Goal: Task Accomplishment & Management: Complete application form

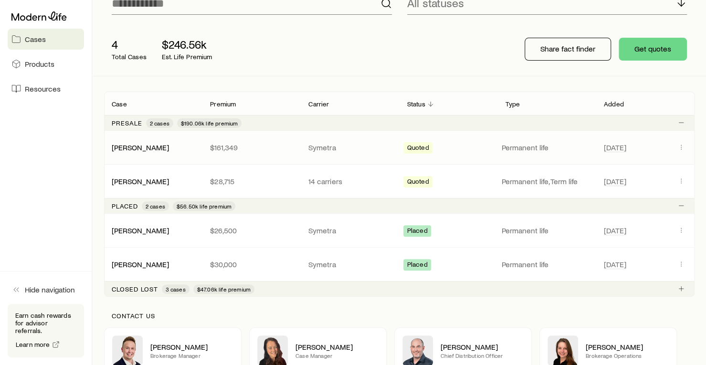
scroll to position [91, 0]
click at [680, 180] on icon "Client cases" at bounding box center [682, 181] width 8 height 8
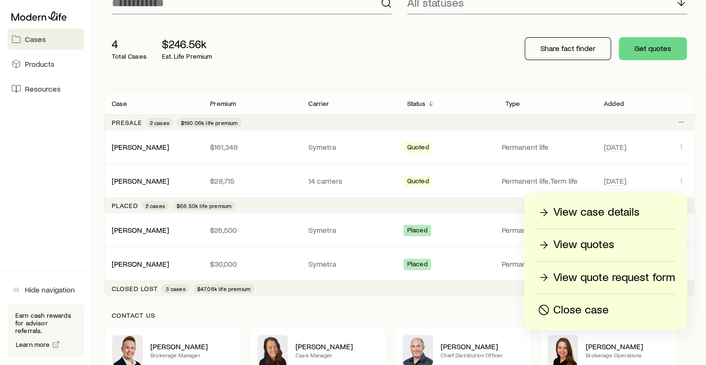
click at [617, 243] on div "View quotes" at bounding box center [605, 244] width 139 height 15
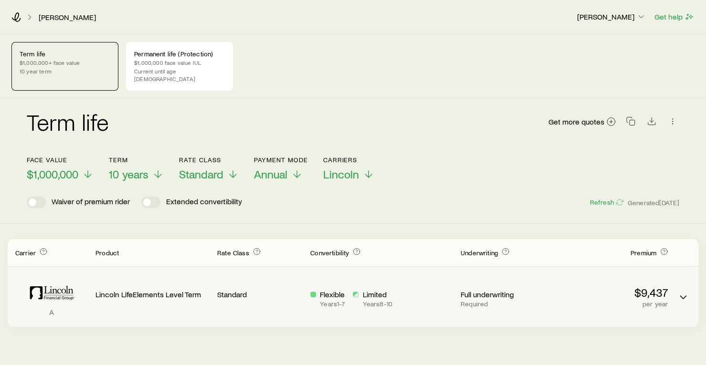
click at [669, 284] on div "A Lincoln LifeElements Level Term Standard Flexible Years 1 - 7 Limited Years 8…" at bounding box center [353, 297] width 691 height 60
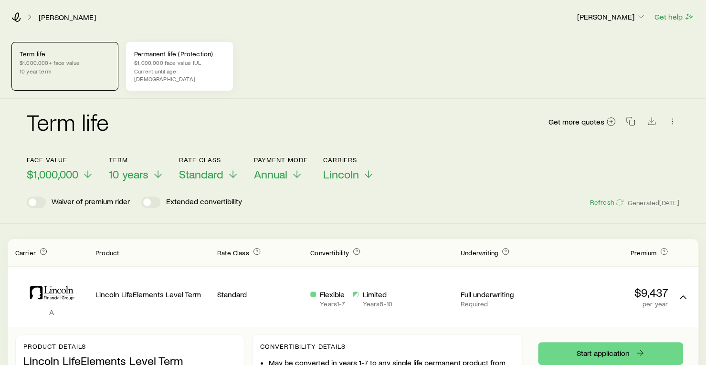
click at [176, 68] on p "Current until age [DEMOGRAPHIC_DATA]" at bounding box center [179, 74] width 91 height 15
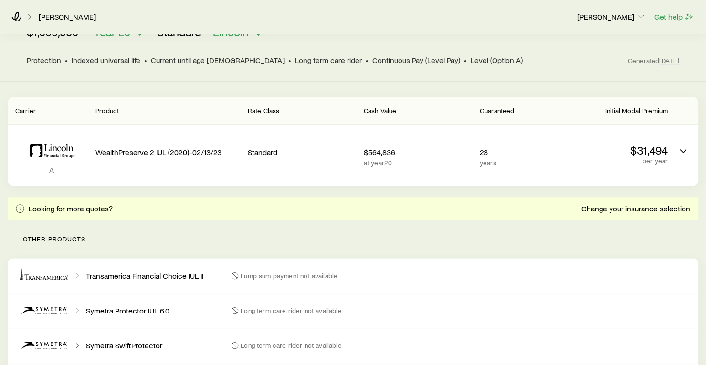
scroll to position [142, 0]
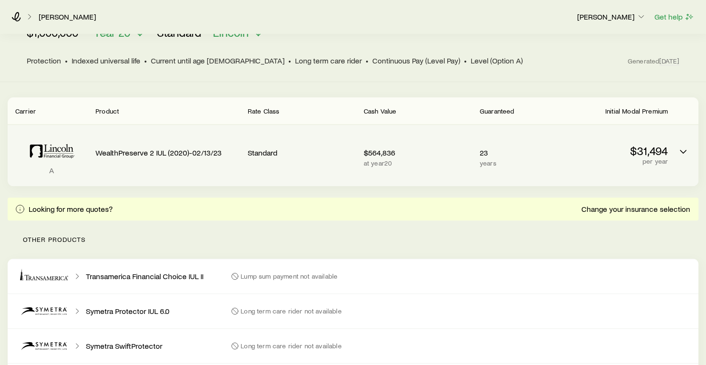
click at [636, 158] on div "$31,494 per year" at bounding box center [614, 156] width 108 height 46
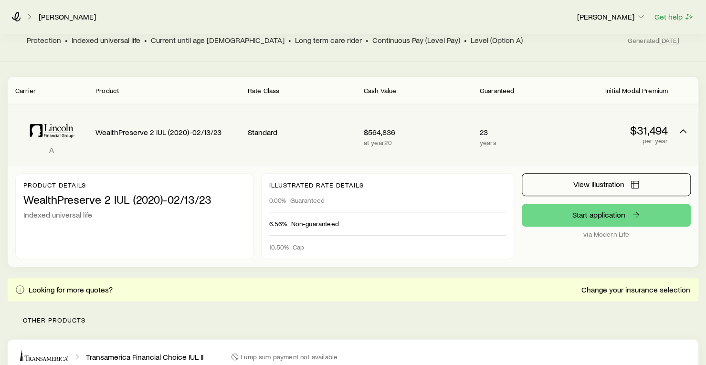
scroll to position [163, 0]
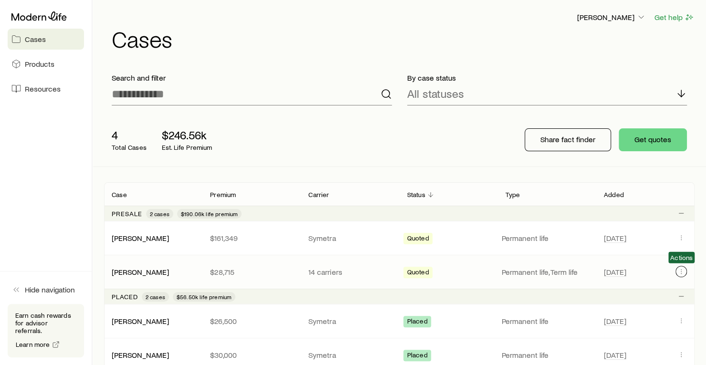
click at [686, 269] on button "Client cases" at bounding box center [681, 271] width 11 height 11
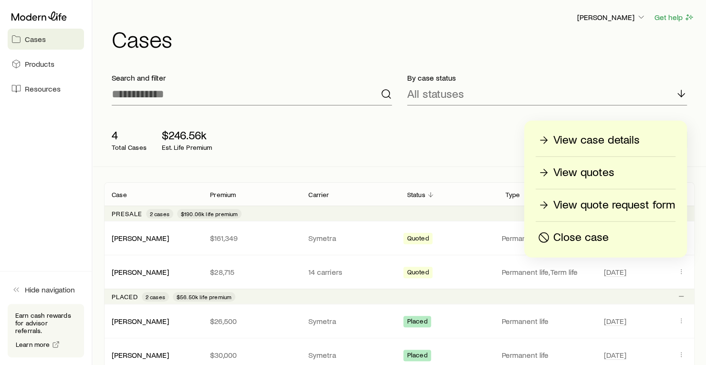
click at [591, 168] on p "View quotes" at bounding box center [584, 172] width 61 height 15
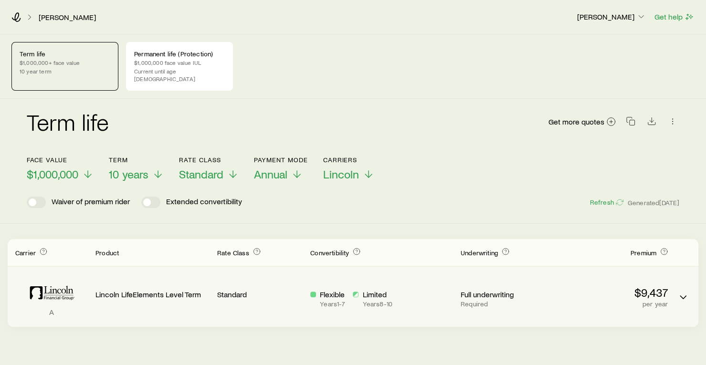
click at [669, 294] on div "A Lincoln LifeElements Level Term Standard Flexible Years 1 - 7 Limited Years 8…" at bounding box center [353, 297] width 691 height 60
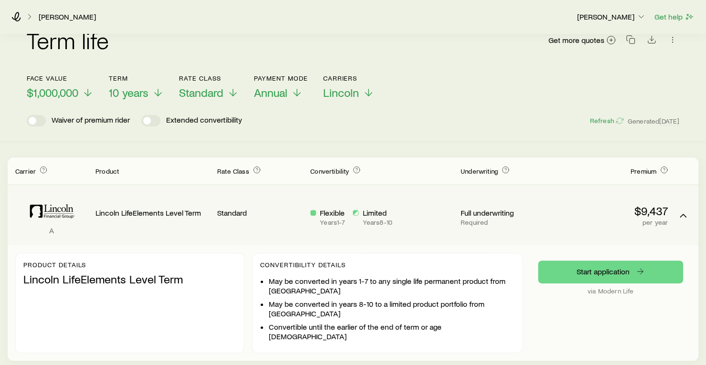
scroll to position [82, 0]
drag, startPoint x: 668, startPoint y: 307, endPoint x: 616, endPoint y: 281, distance: 58.1
click at [616, 281] on div "Start application via Modern Life" at bounding box center [610, 302] width 145 height 85
click at [590, 224] on div "$9,437 per year" at bounding box center [611, 214] width 114 height 45
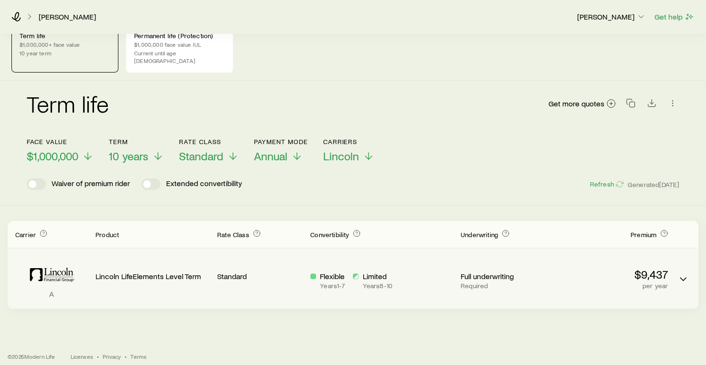
click at [592, 268] on p "$9,437" at bounding box center [611, 274] width 114 height 13
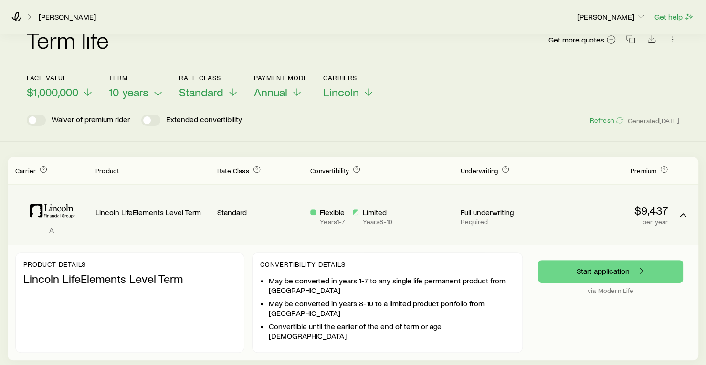
scroll to position [114, 0]
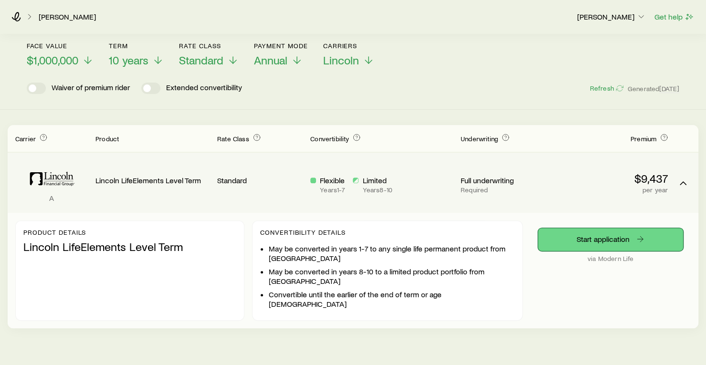
click at [599, 231] on link "Start application" at bounding box center [610, 239] width 145 height 23
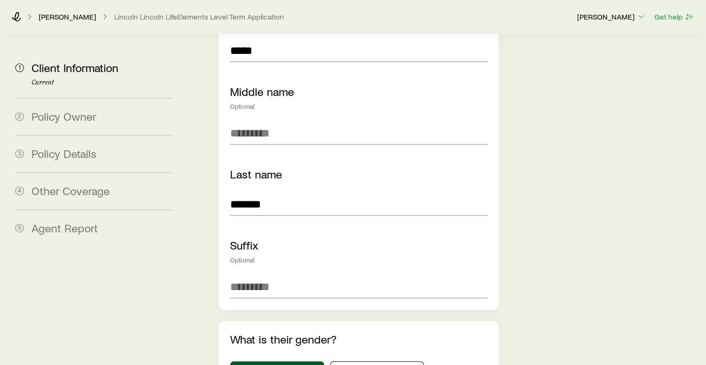
scroll to position [114, 0]
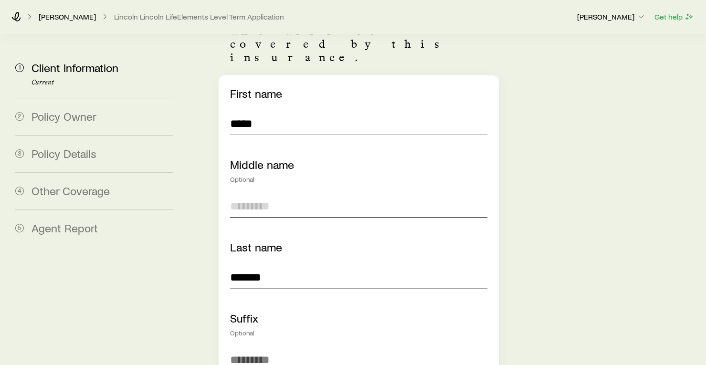
click at [248, 195] on input "text" at bounding box center [358, 206] width 257 height 23
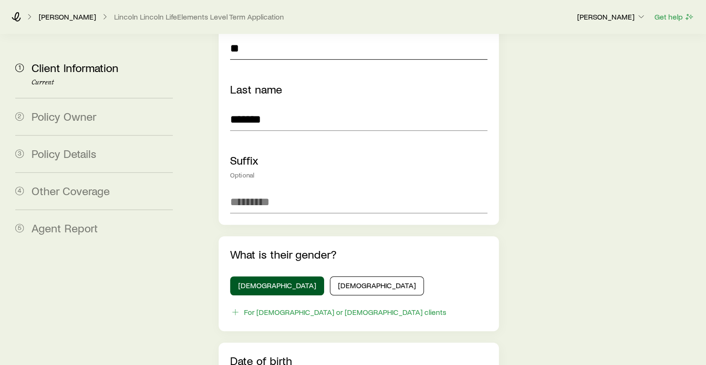
scroll to position [341, 0]
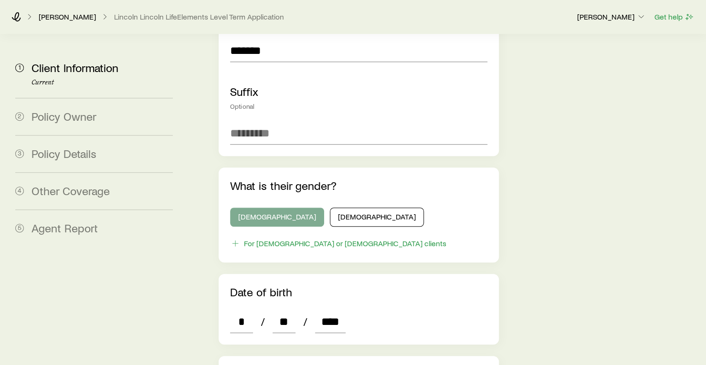
type input "**"
click at [255, 208] on button "Male" at bounding box center [277, 217] width 94 height 19
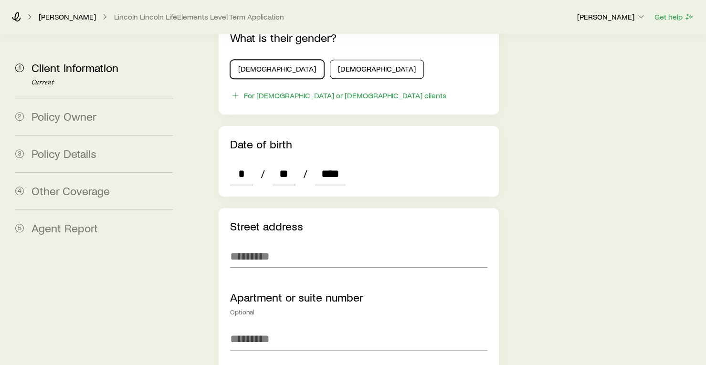
scroll to position [493, 0]
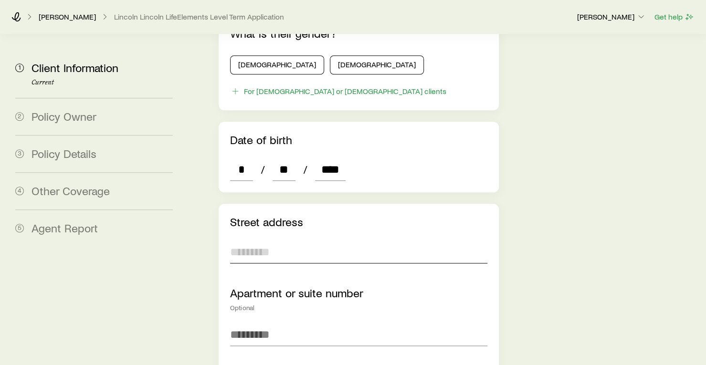
click at [274, 241] on input "text" at bounding box center [358, 252] width 257 height 23
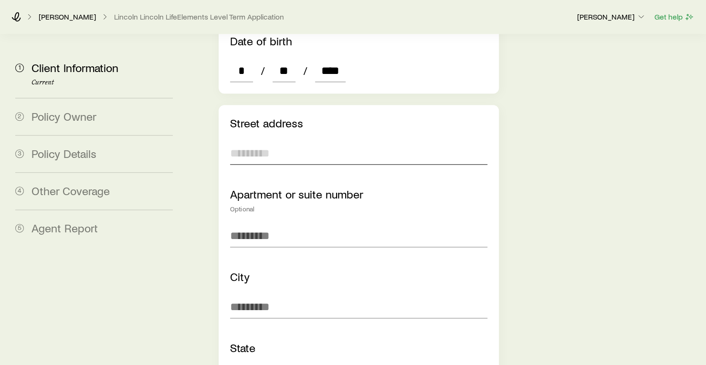
scroll to position [592, 0]
click at [362, 141] on input "**********" at bounding box center [358, 152] width 257 height 23
type input "**********"
type input "*******"
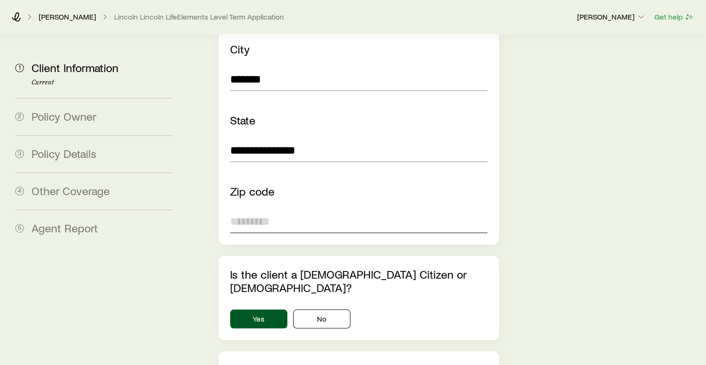
scroll to position [844, 0]
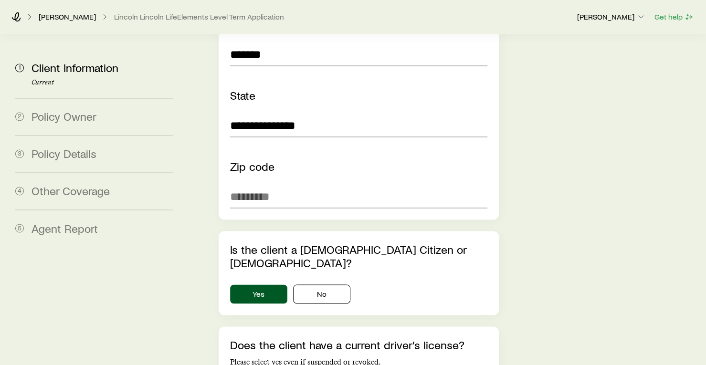
click at [241, 177] on div "**********" at bounding box center [359, 35] width 280 height 367
click at [240, 185] on input "text" at bounding box center [358, 196] width 257 height 23
type input "*****"
click at [255, 285] on button "Yes" at bounding box center [258, 294] width 57 height 19
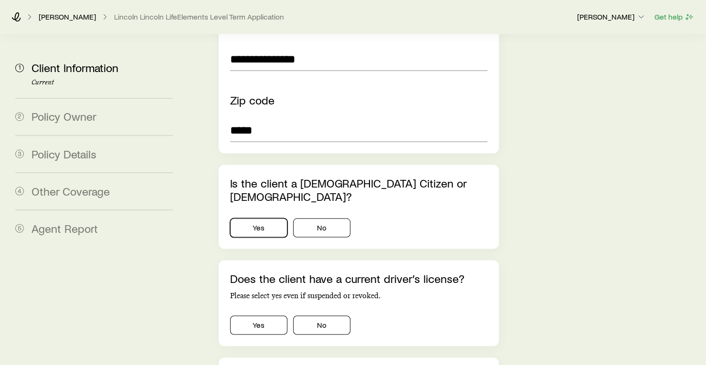
scroll to position [913, 0]
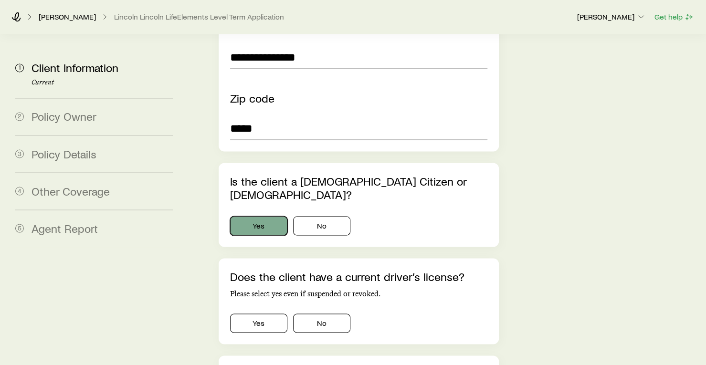
click at [263, 216] on button "Yes" at bounding box center [258, 225] width 57 height 19
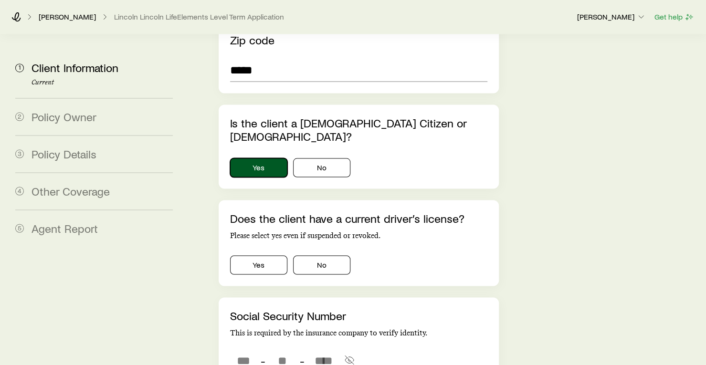
scroll to position [971, 0]
click at [253, 255] on button "Yes" at bounding box center [258, 264] width 57 height 19
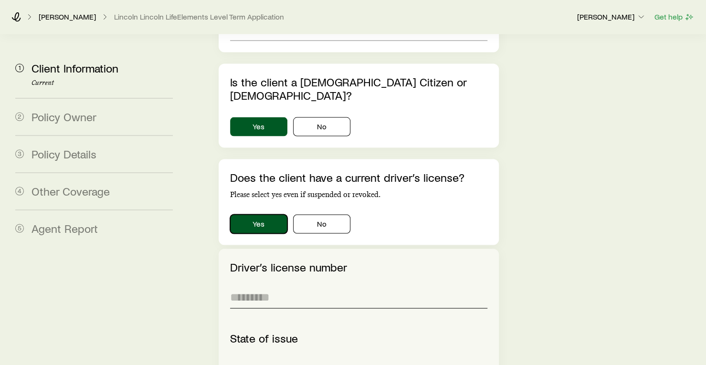
scroll to position [1050, 0]
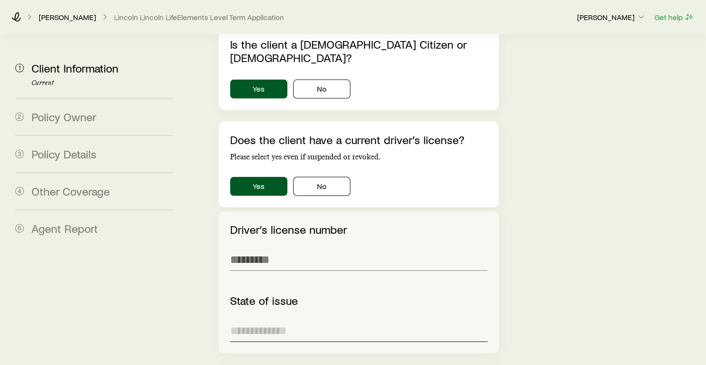
click at [259, 319] on input at bounding box center [358, 330] width 257 height 23
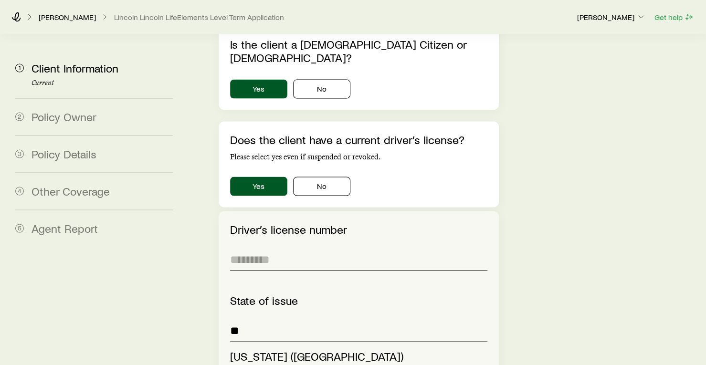
type input "**********"
click at [261, 248] on input "text" at bounding box center [358, 259] width 257 height 23
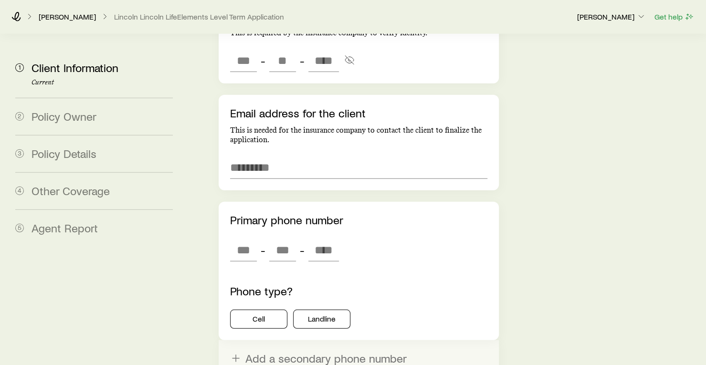
scroll to position [1420, 0]
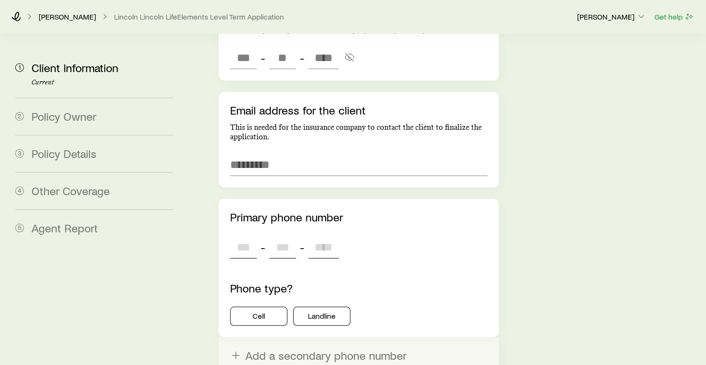
click at [247, 236] on input "tel" at bounding box center [243, 247] width 27 height 23
type input "***"
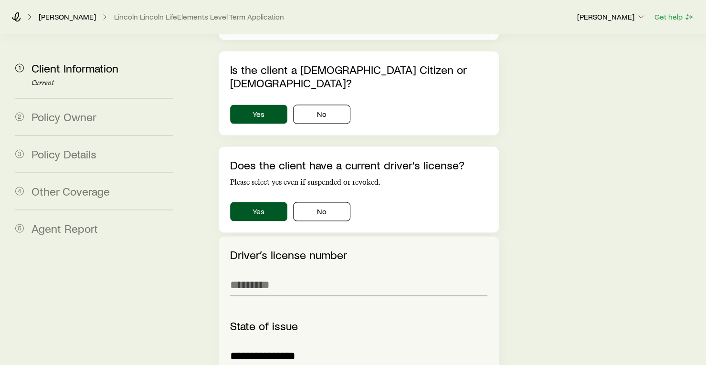
scroll to position [1056, 0]
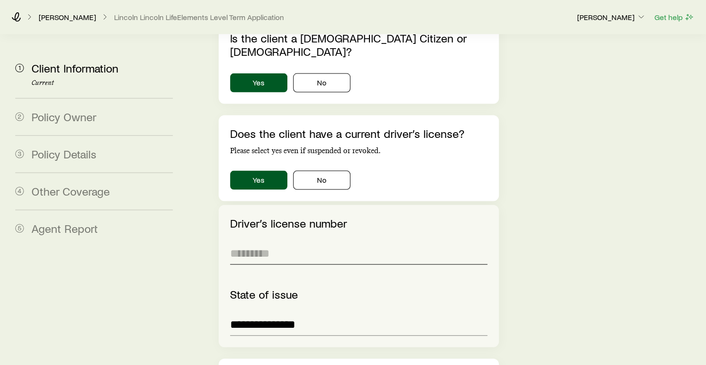
type input "****"
click at [247, 242] on input "text" at bounding box center [358, 253] width 257 height 23
type input "**********"
click at [247, 287] on label "State of issue" at bounding box center [264, 294] width 68 height 14
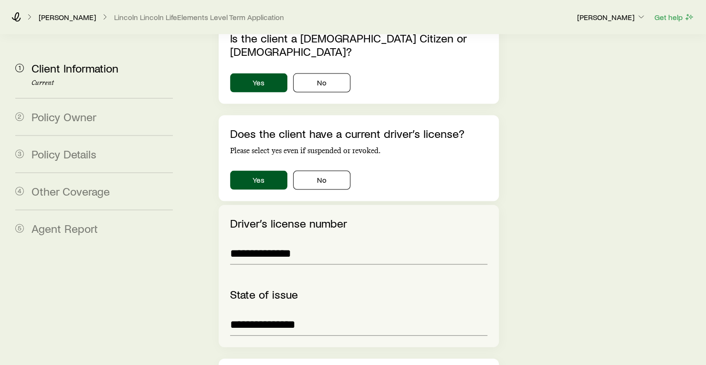
click at [373, 287] on div "State of issue" at bounding box center [358, 294] width 257 height 14
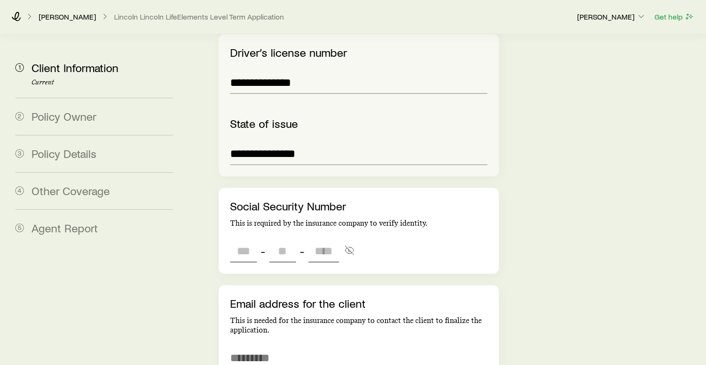
scroll to position [1232, 0]
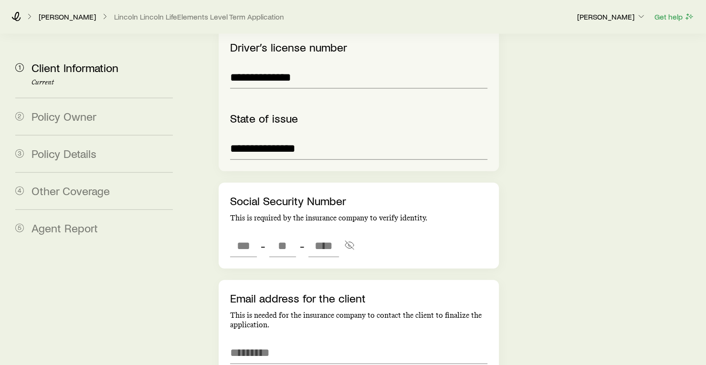
click at [239, 183] on div "Social Security Number This is required by the insurance company to verify iden…" at bounding box center [359, 226] width 280 height 86
click at [244, 234] on input "tel" at bounding box center [243, 245] width 27 height 23
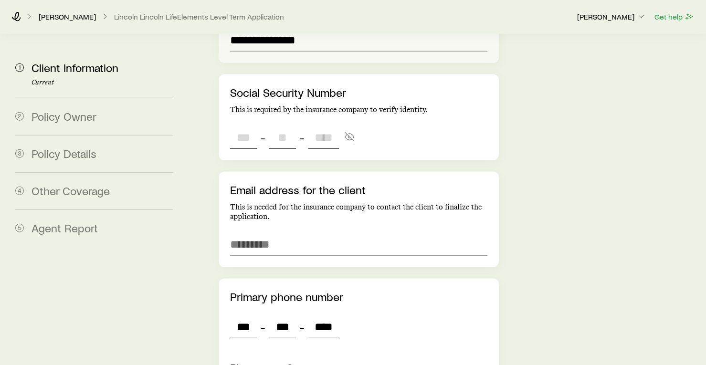
scroll to position [1346, 0]
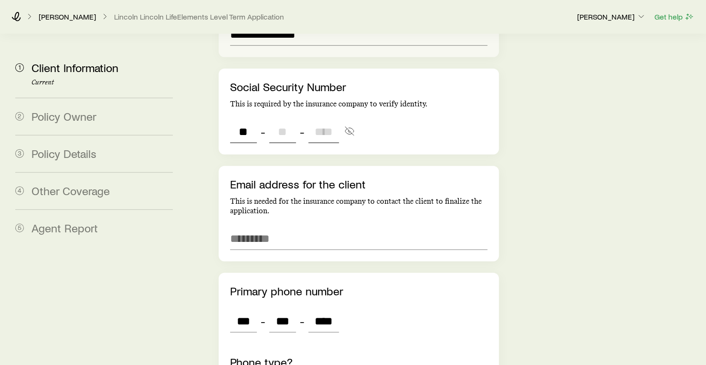
type input "*"
type input "***"
type input "**"
type input "****"
click at [258, 227] on input "email" at bounding box center [358, 238] width 257 height 23
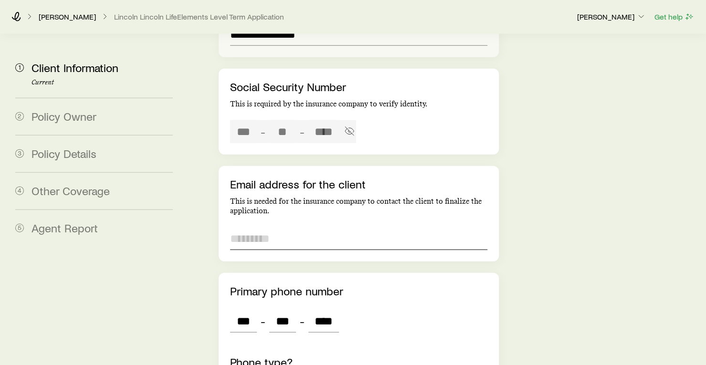
type input "***"
type input "**"
type input "**********"
drag, startPoint x: 186, startPoint y: 272, endPoint x: 460, endPoint y: 217, distance: 280.0
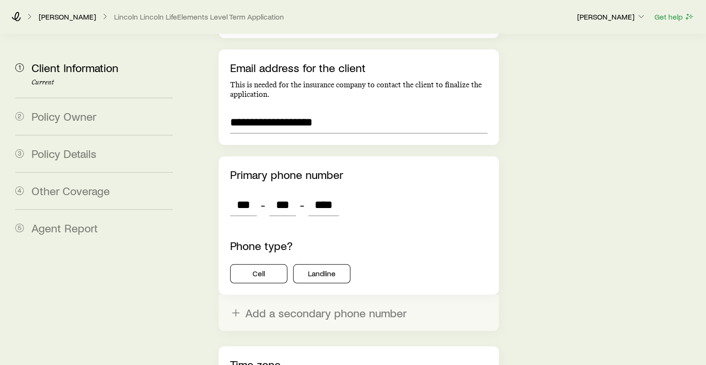
scroll to position [1463, 0]
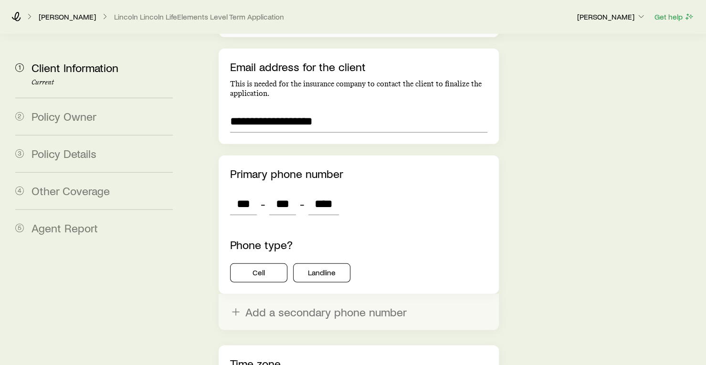
click at [460, 264] on div "Cell Landline" at bounding box center [358, 273] width 257 height 19
drag, startPoint x: 460, startPoint y: 217, endPoint x: 267, endPoint y: 218, distance: 192.9
click at [267, 264] on button "Cell" at bounding box center [258, 273] width 57 height 19
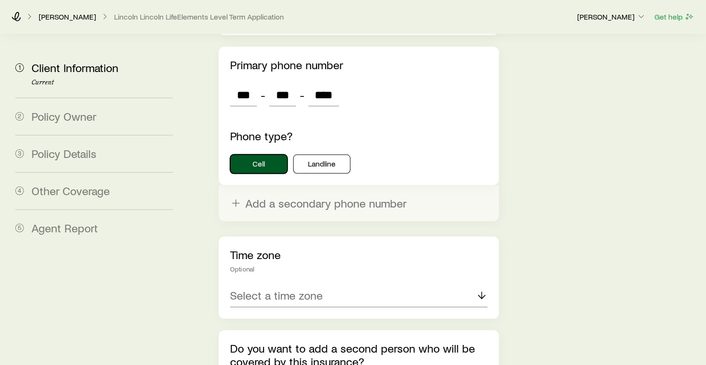
scroll to position [1574, 0]
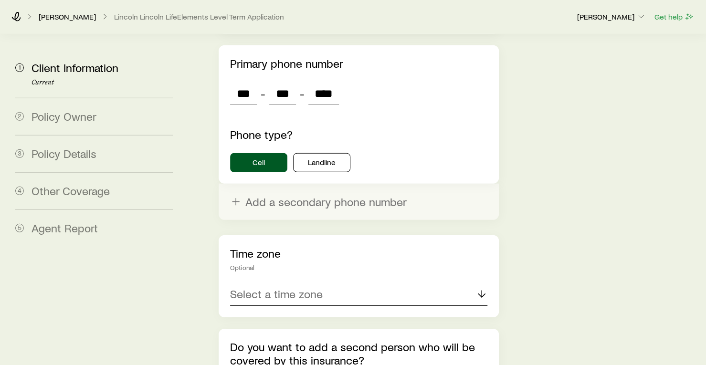
click at [397, 283] on div "Select a time zone" at bounding box center [358, 294] width 257 height 23
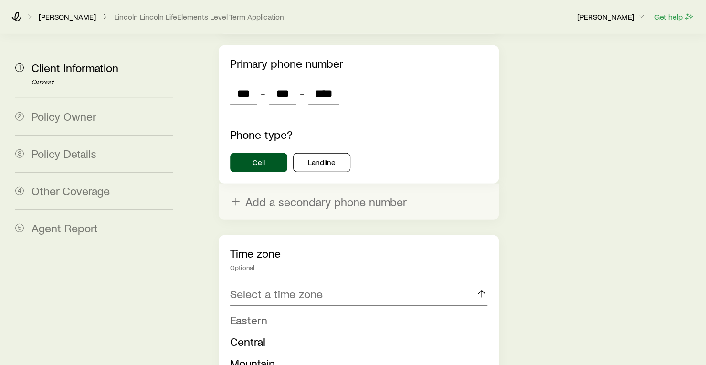
click at [306, 310] on li "Eastern" at bounding box center [356, 320] width 252 height 21
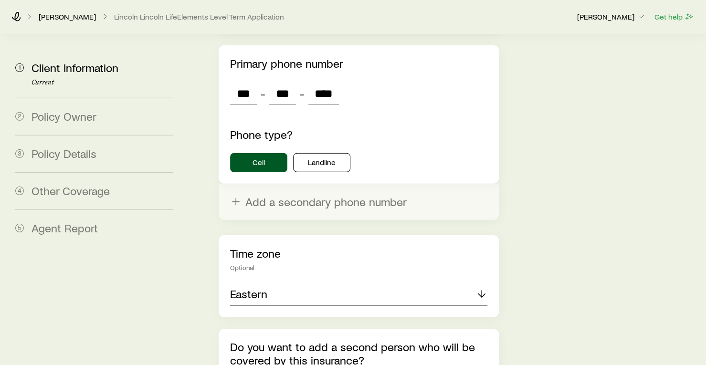
scroll to position [1672, 0]
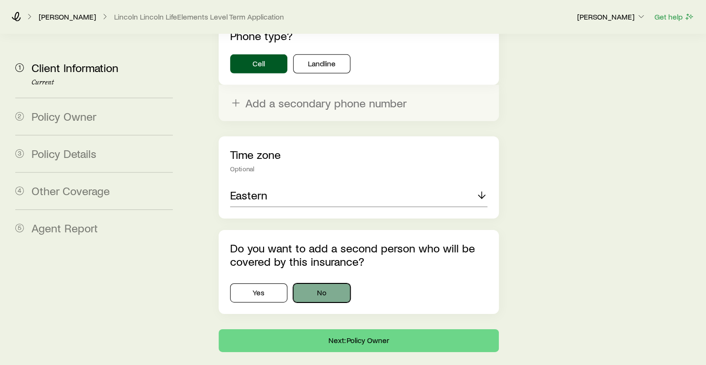
click at [338, 284] on button "No" at bounding box center [321, 293] width 57 height 19
click at [374, 330] on button "Next: Policy Owner" at bounding box center [359, 341] width 280 height 23
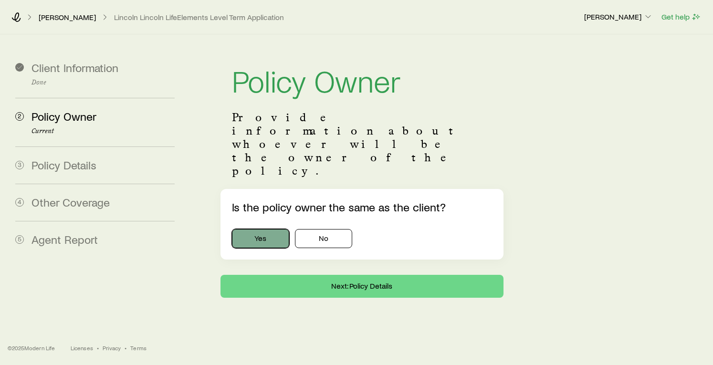
click at [262, 229] on button "Yes" at bounding box center [260, 238] width 57 height 19
click at [298, 275] on button "Next: Policy Details" at bounding box center [363, 286] width 284 height 23
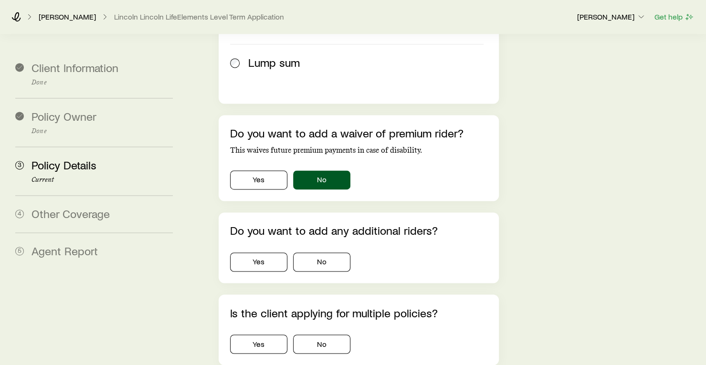
scroll to position [768, 0]
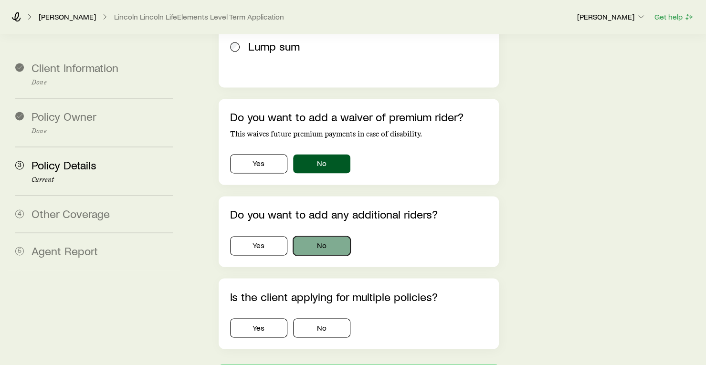
click at [319, 236] on button "No" at bounding box center [321, 245] width 57 height 19
click at [270, 319] on button "Yes" at bounding box center [258, 328] width 57 height 19
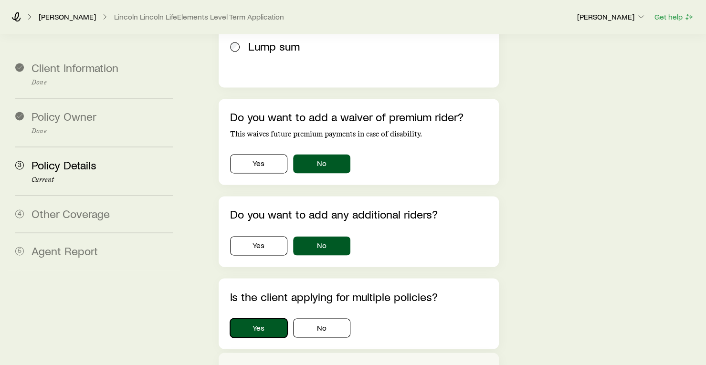
scroll to position [907, 0]
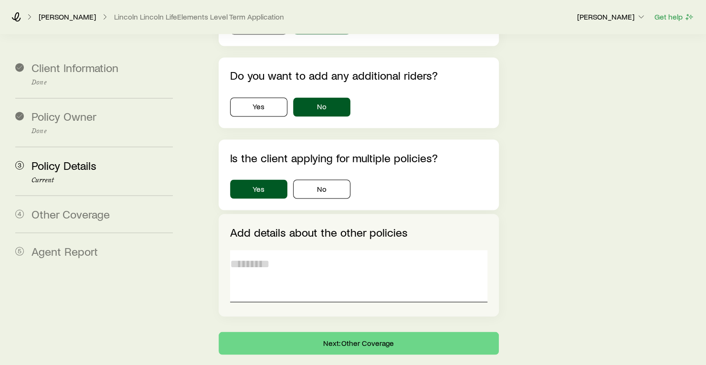
click at [330, 250] on textarea at bounding box center [358, 276] width 257 height 52
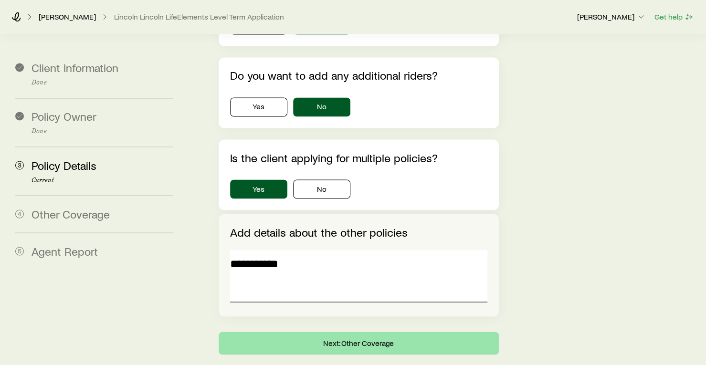
type textarea "**********"
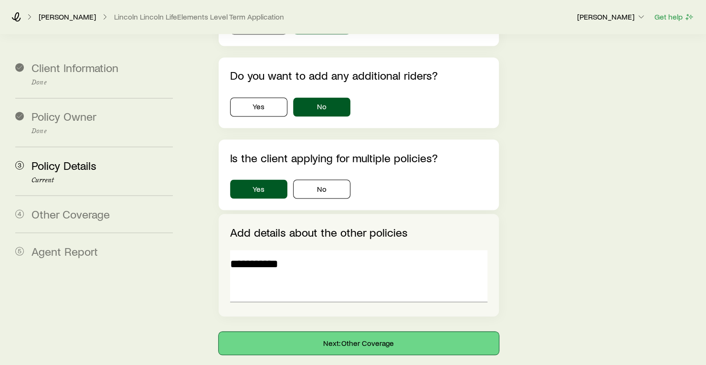
click at [302, 332] on button "Next: Other Coverage" at bounding box center [359, 343] width 280 height 23
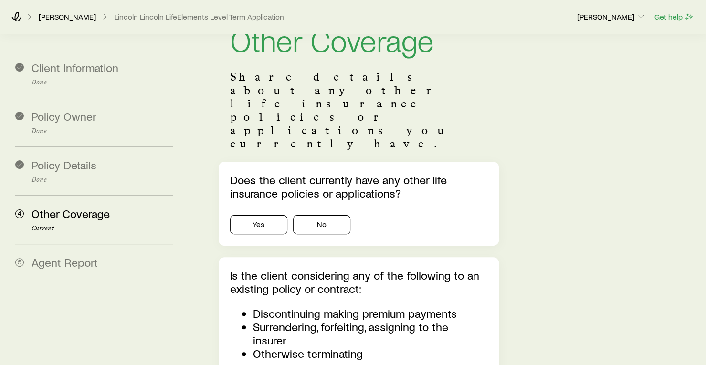
scroll to position [41, 0]
click at [261, 215] on button "Yes" at bounding box center [258, 224] width 57 height 19
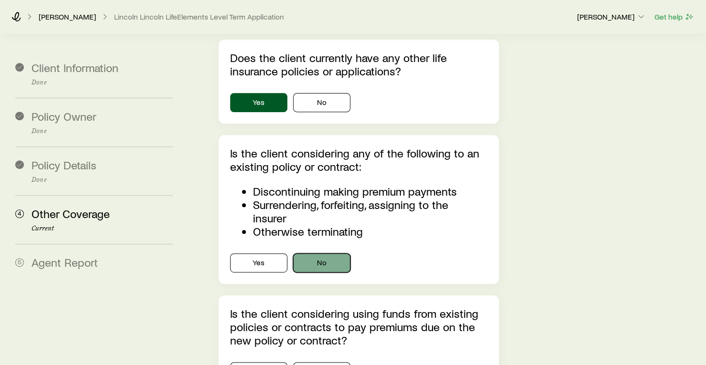
click at [309, 254] on button "No" at bounding box center [321, 263] width 57 height 19
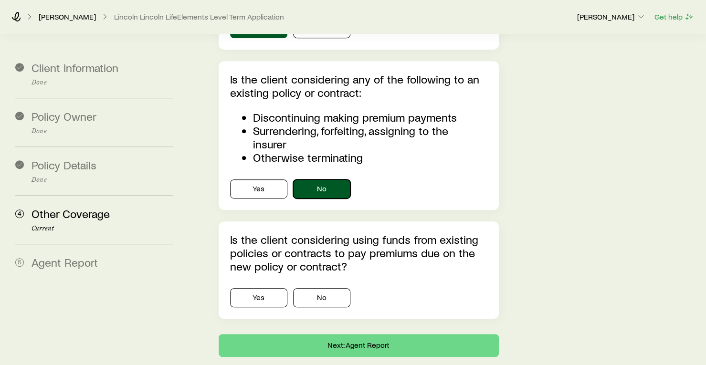
scroll to position [240, 0]
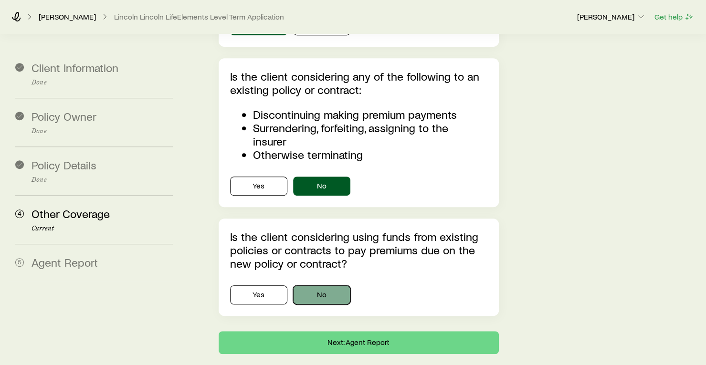
click at [303, 286] on button "No" at bounding box center [321, 295] width 57 height 19
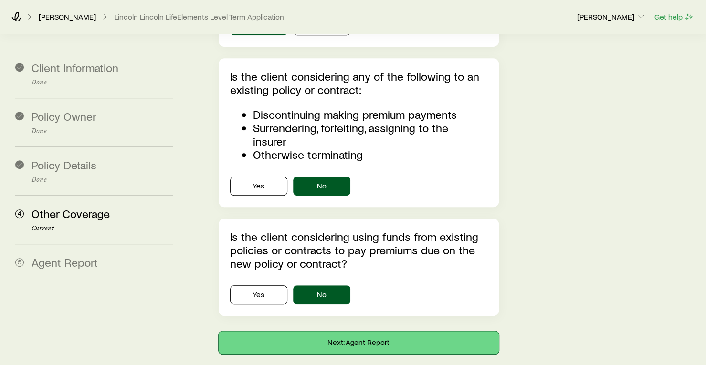
click at [382, 331] on button "Next: Agent Report" at bounding box center [359, 342] width 280 height 23
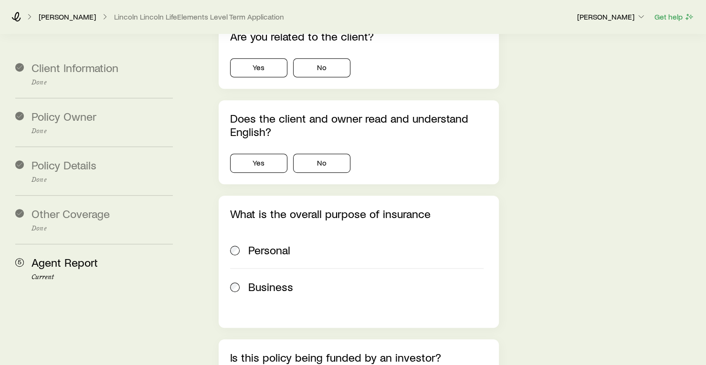
scroll to position [0, 0]
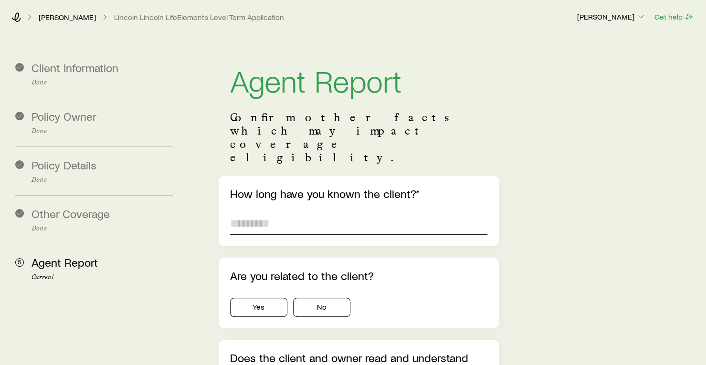
click at [360, 212] on input "text" at bounding box center [358, 223] width 257 height 23
type input "*"
type input "********"
click at [321, 298] on button "No" at bounding box center [321, 307] width 57 height 19
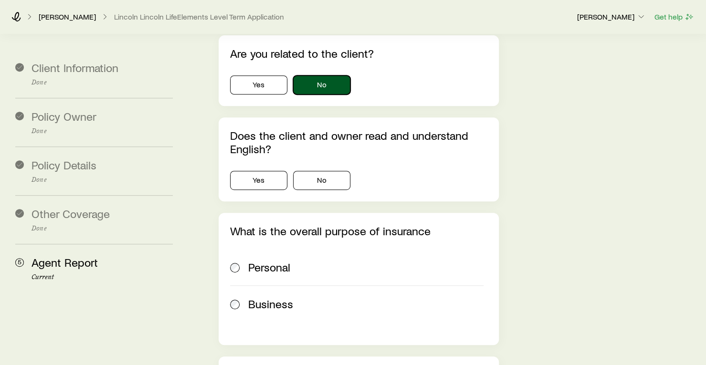
scroll to position [224, 0]
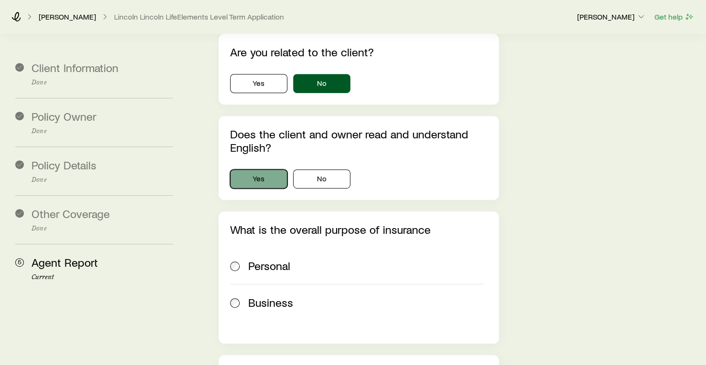
click at [266, 170] on button "Yes" at bounding box center [258, 179] width 57 height 19
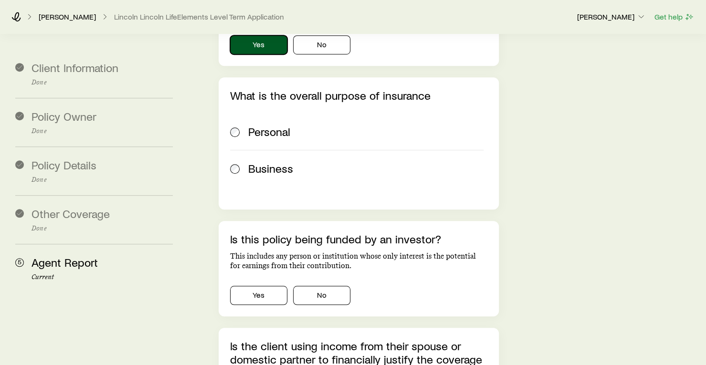
scroll to position [359, 0]
click at [253, 125] on span "Personal" at bounding box center [269, 131] width 42 height 13
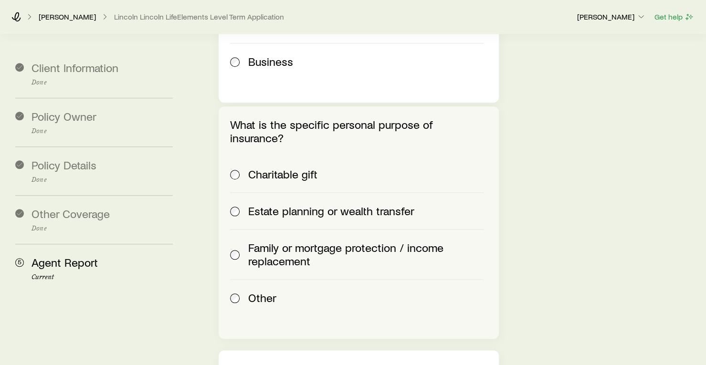
scroll to position [469, 0]
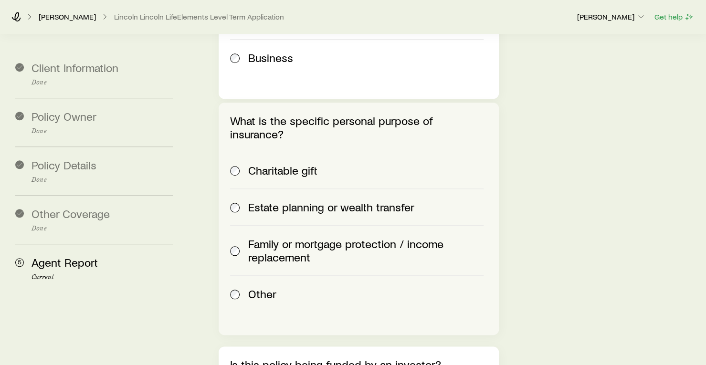
click at [267, 237] on span "Family or mortgage protection / income replacement" at bounding box center [365, 250] width 235 height 27
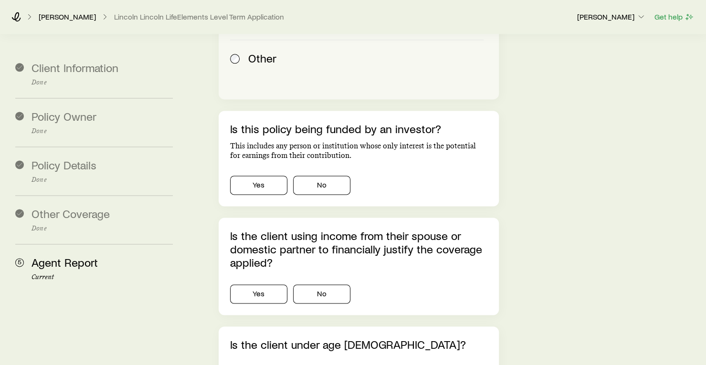
scroll to position [705, 0]
click at [321, 175] on button "No" at bounding box center [321, 184] width 57 height 19
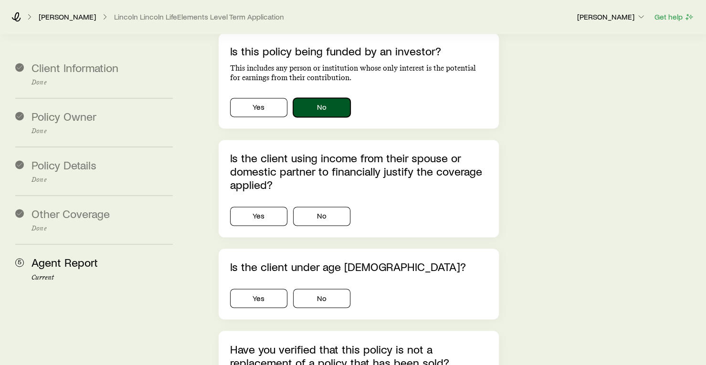
scroll to position [783, 0]
click at [321, 206] on button "No" at bounding box center [321, 215] width 57 height 19
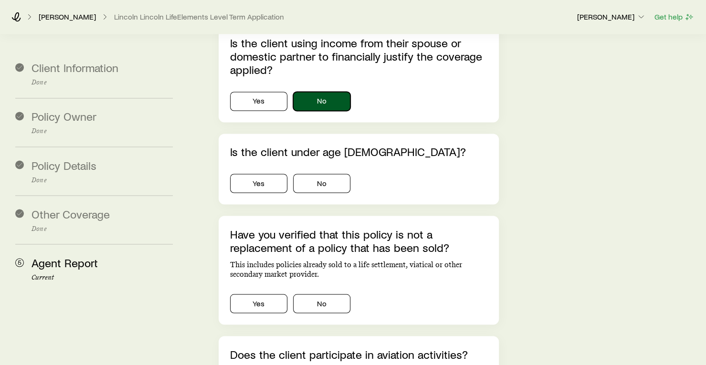
scroll to position [898, 0]
click at [256, 173] on button "Yes" at bounding box center [258, 182] width 57 height 19
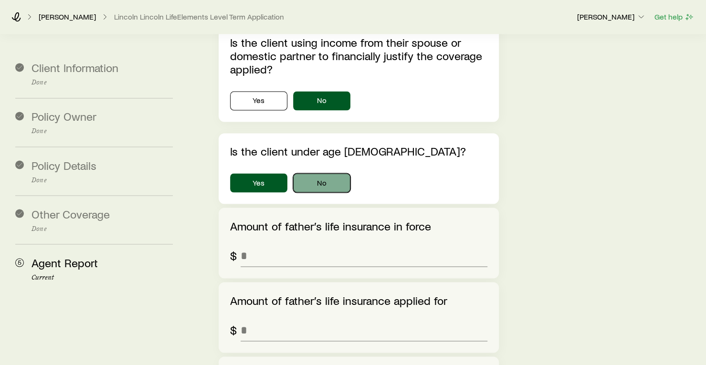
click at [318, 173] on button "No" at bounding box center [321, 182] width 57 height 19
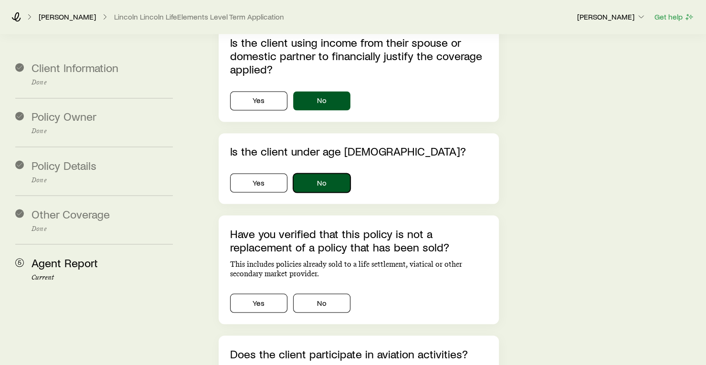
scroll to position [979, 0]
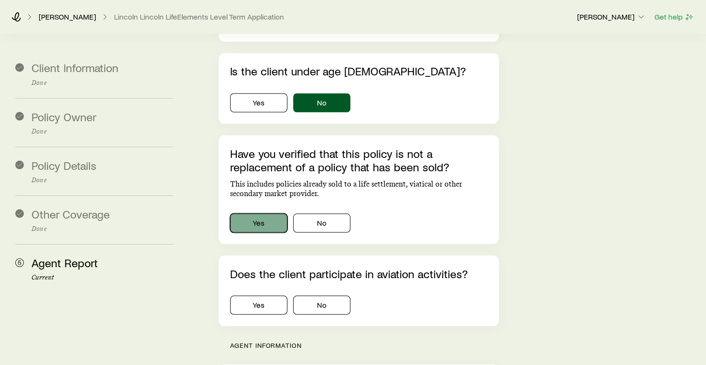
click at [265, 213] on button "Yes" at bounding box center [258, 222] width 57 height 19
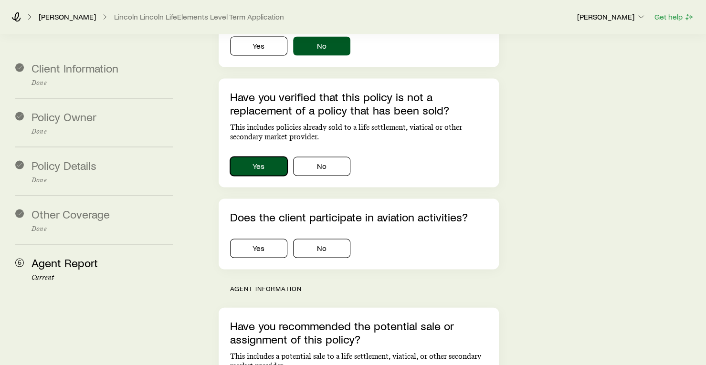
scroll to position [1036, 0]
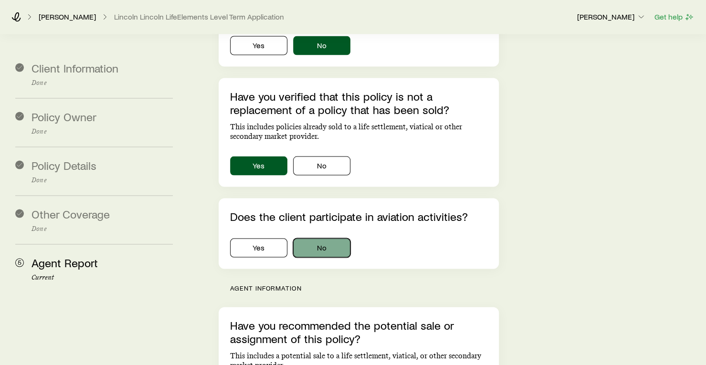
click at [323, 238] on button "No" at bounding box center [321, 247] width 57 height 19
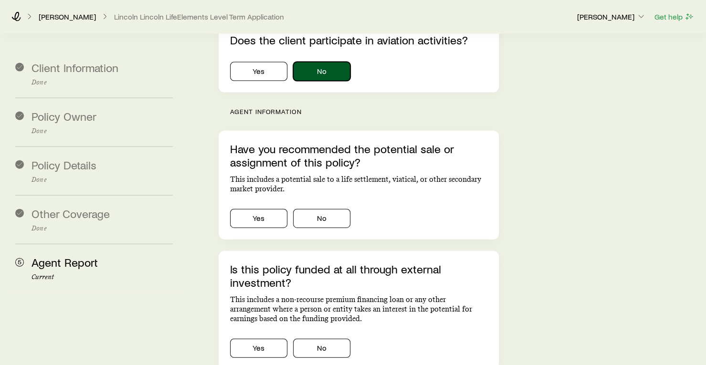
scroll to position [1211, 0]
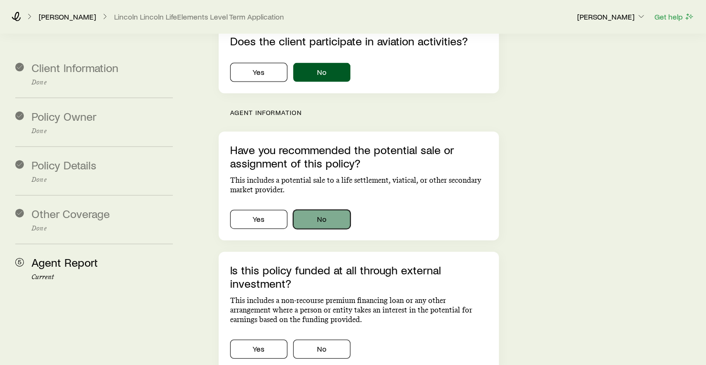
click at [329, 210] on button "No" at bounding box center [321, 219] width 57 height 19
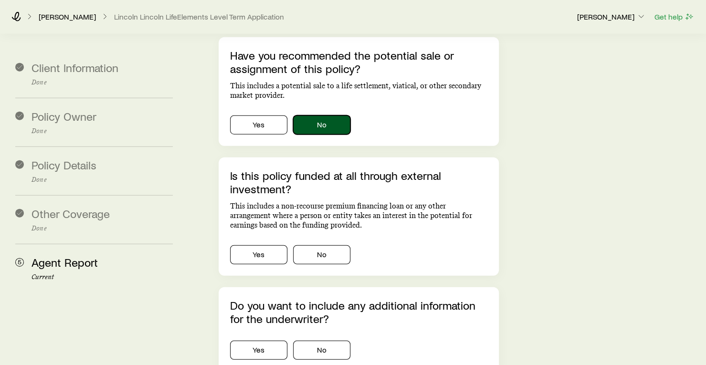
scroll to position [1316, 0]
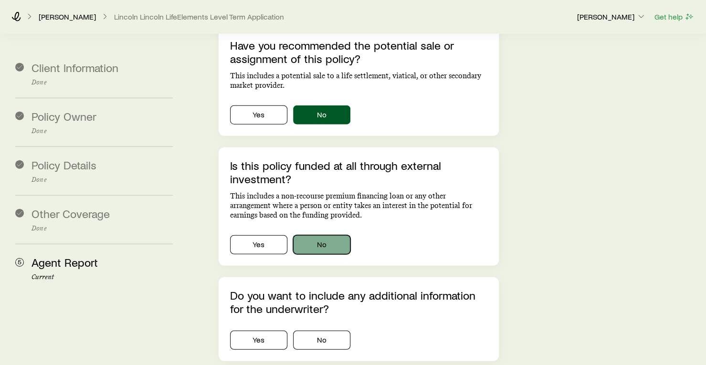
click at [330, 235] on button "No" at bounding box center [321, 244] width 57 height 19
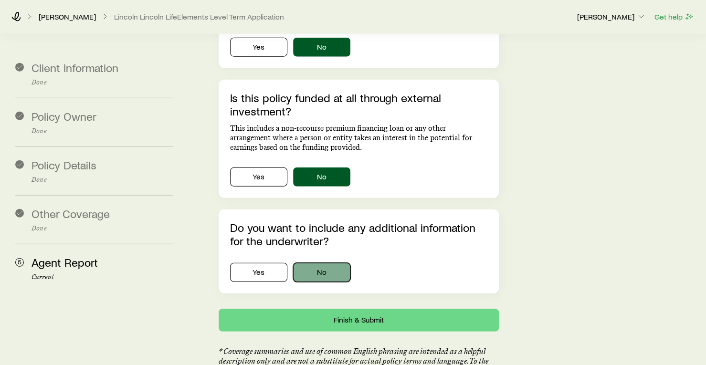
click at [329, 263] on button "No" at bounding box center [321, 272] width 57 height 19
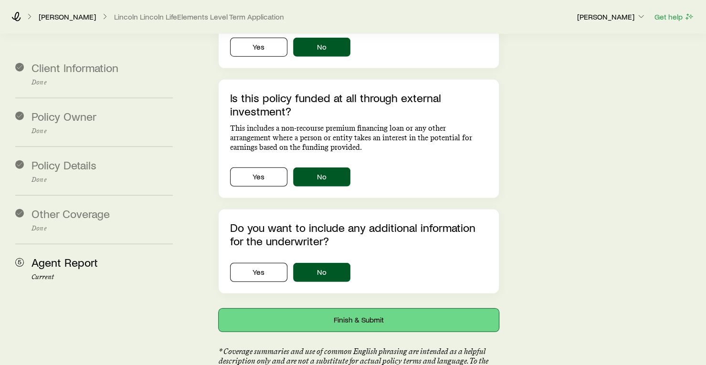
click at [323, 309] on button "Finish & Submit" at bounding box center [359, 320] width 280 height 23
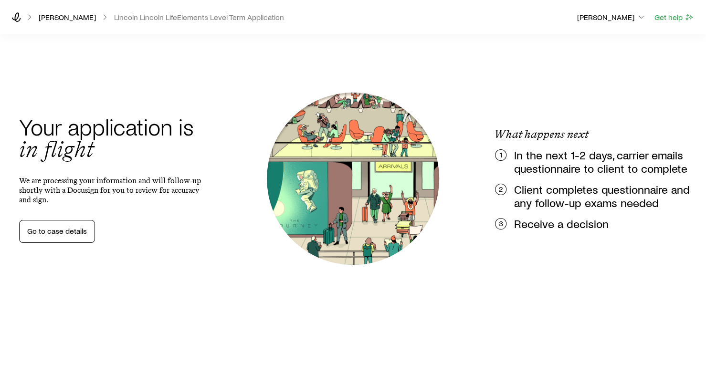
scroll to position [0, 0]
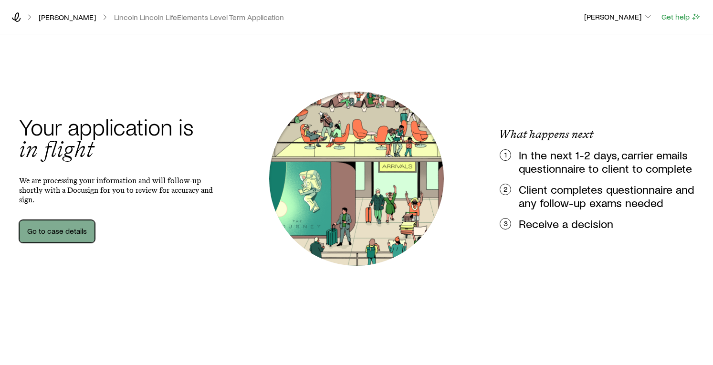
click at [72, 233] on link "Go to case details" at bounding box center [57, 231] width 76 height 23
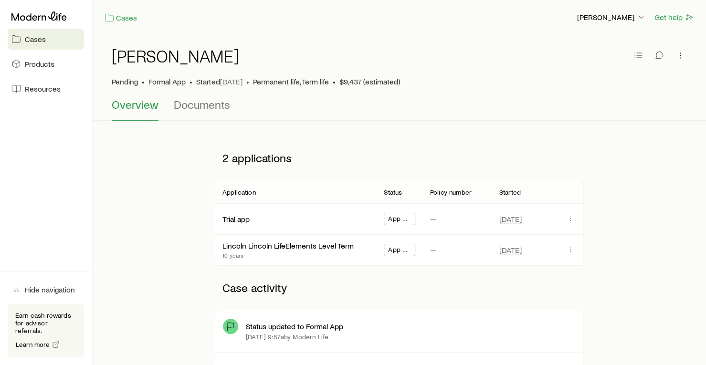
click at [36, 32] on link "Cases" at bounding box center [46, 39] width 76 height 21
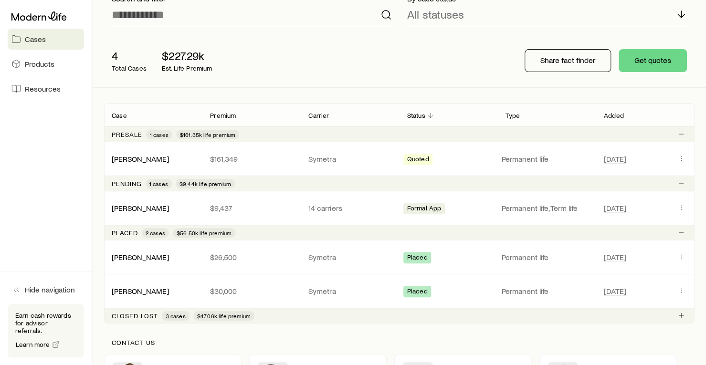
scroll to position [80, 0]
click at [679, 212] on span "Actions" at bounding box center [681, 208] width 11 height 12
click at [680, 207] on icon "Client cases" at bounding box center [682, 207] width 8 height 8
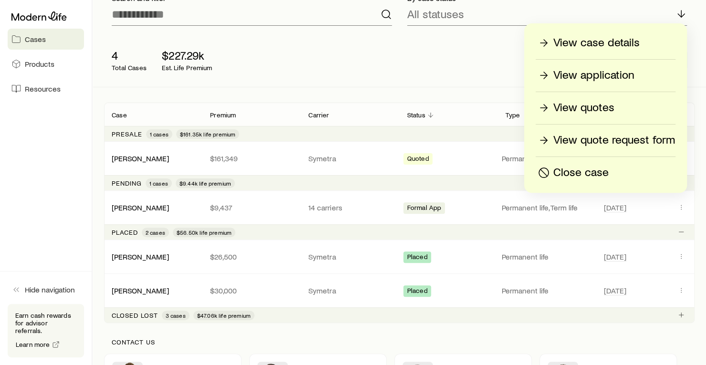
click at [588, 40] on p "View case details" at bounding box center [597, 42] width 86 height 15
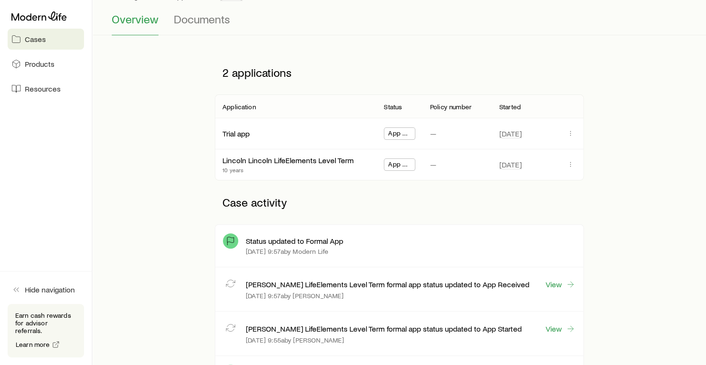
scroll to position [86, 0]
click at [463, 236] on div "Status updated to Formal App" at bounding box center [411, 241] width 330 height 10
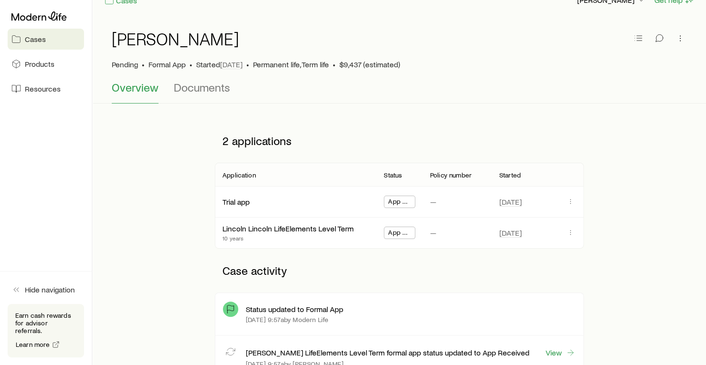
scroll to position [0, 0]
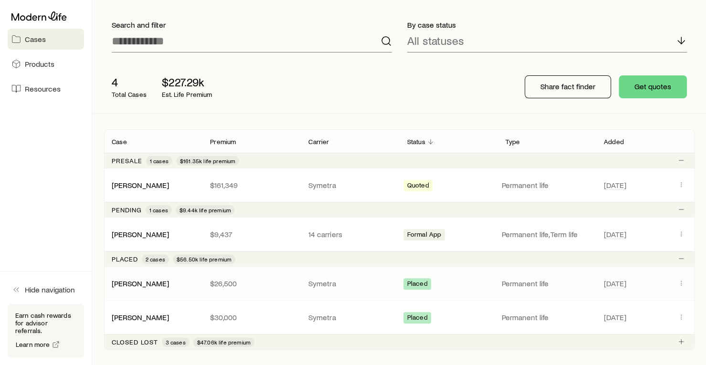
scroll to position [53, 0]
click at [683, 229] on button "Client cases" at bounding box center [681, 234] width 11 height 11
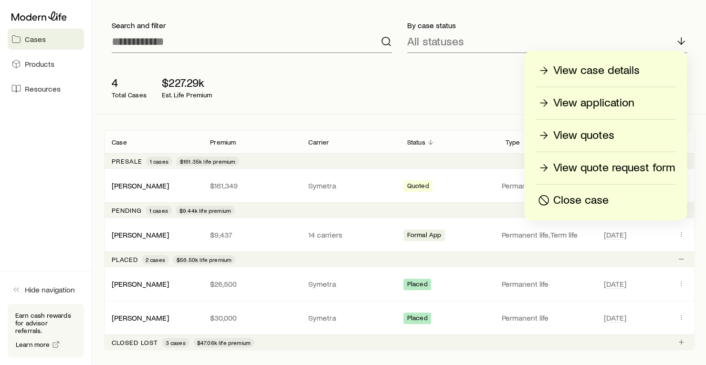
click at [563, 133] on p "View quotes" at bounding box center [584, 135] width 61 height 15
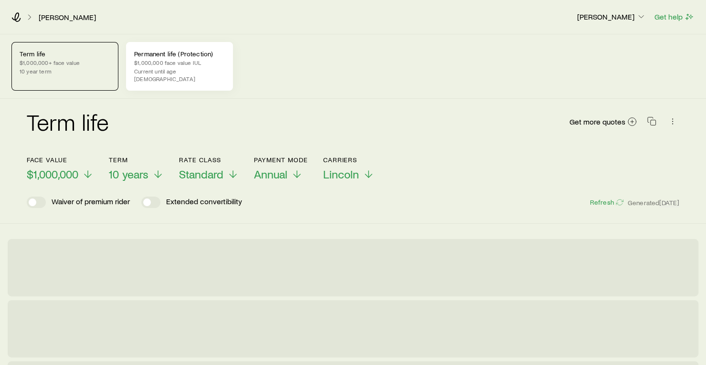
click at [170, 54] on p "Permanent life (Protection)" at bounding box center [179, 54] width 91 height 8
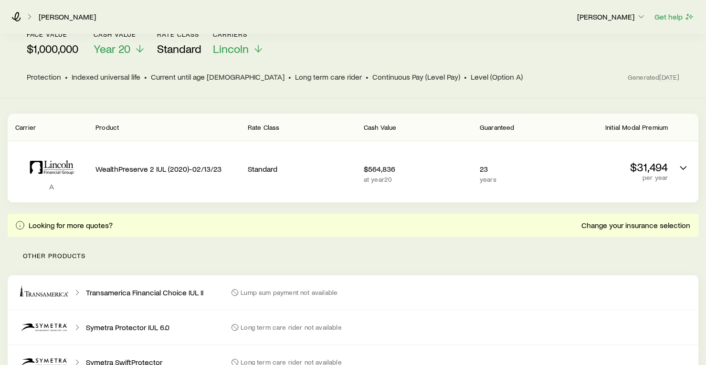
scroll to position [126, 0]
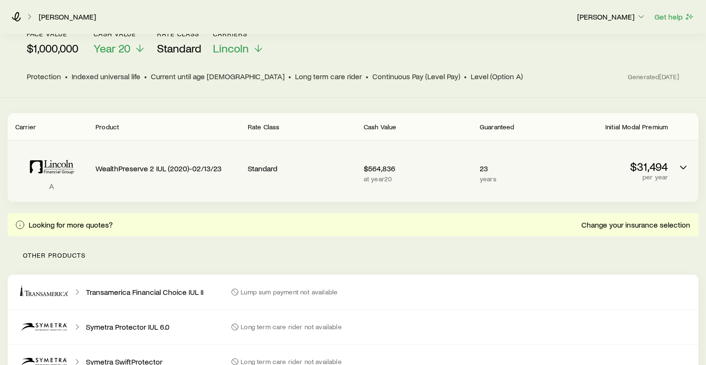
click at [650, 173] on p "per year" at bounding box center [614, 177] width 108 height 8
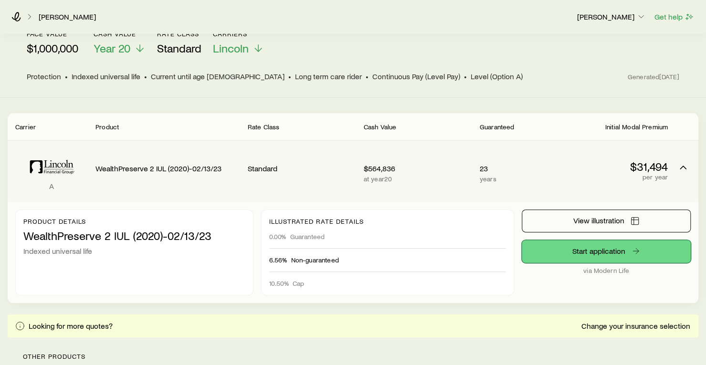
click at [569, 245] on link "Start application" at bounding box center [606, 251] width 169 height 23
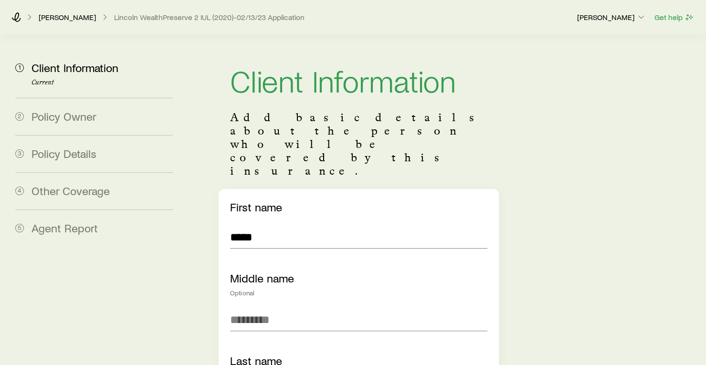
scroll to position [123, 0]
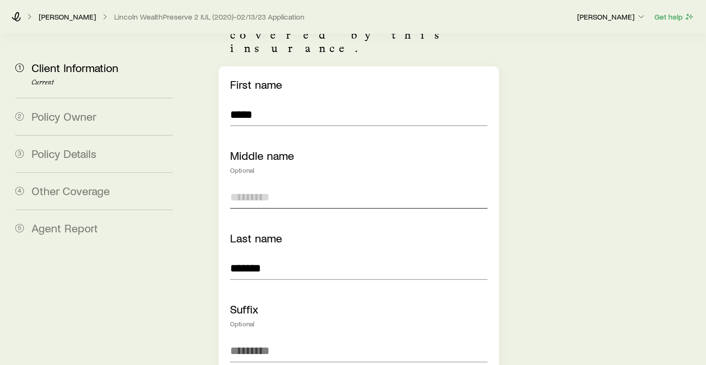
click at [273, 186] on input "text" at bounding box center [358, 197] width 257 height 23
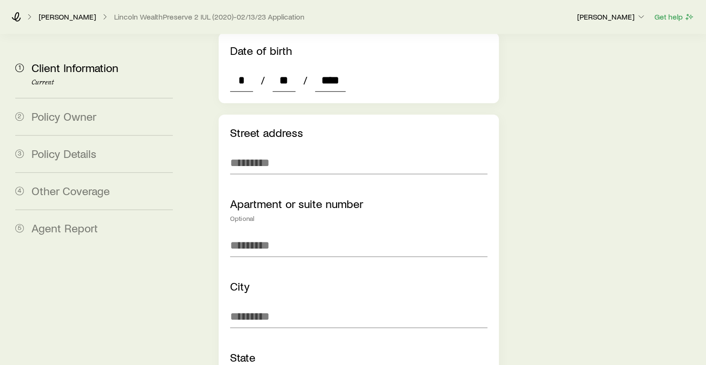
scroll to position [583, 0]
type input "**"
click at [256, 151] on input "text" at bounding box center [358, 162] width 257 height 23
type input "**********"
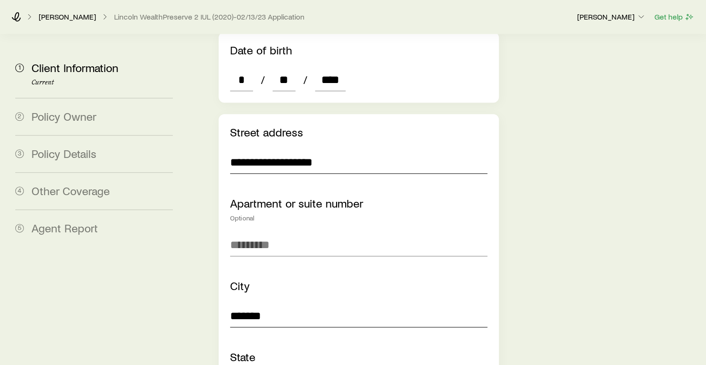
type input "*******"
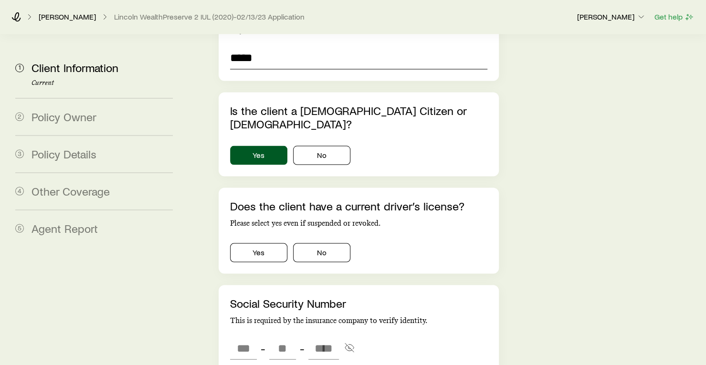
scroll to position [989, 0]
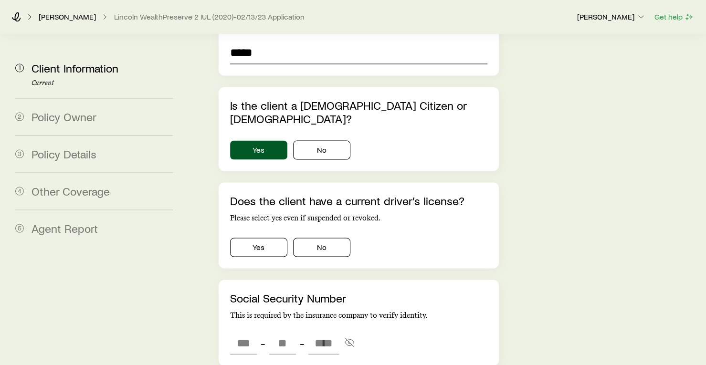
type input "*****"
click at [269, 205] on div "Does the client have a current driver’s license? Please select yes even if susp…" at bounding box center [359, 225] width 280 height 86
click at [263, 238] on button "Yes" at bounding box center [258, 247] width 57 height 19
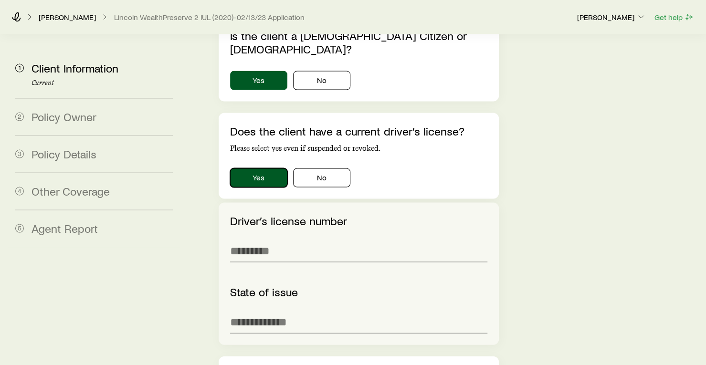
scroll to position [1059, 0]
click at [258, 239] on input "text" at bounding box center [358, 250] width 257 height 23
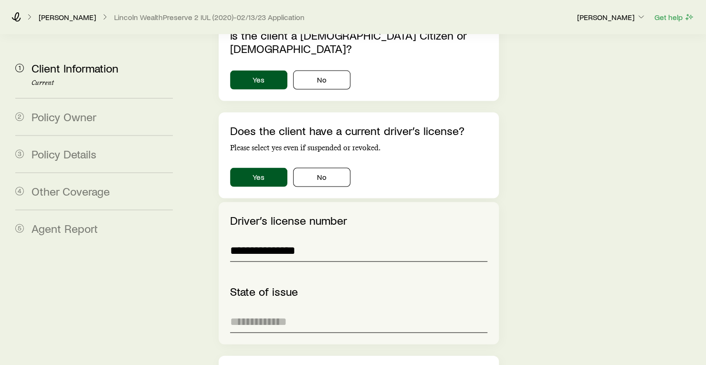
type input "**********"
click at [252, 310] on input at bounding box center [358, 321] width 257 height 23
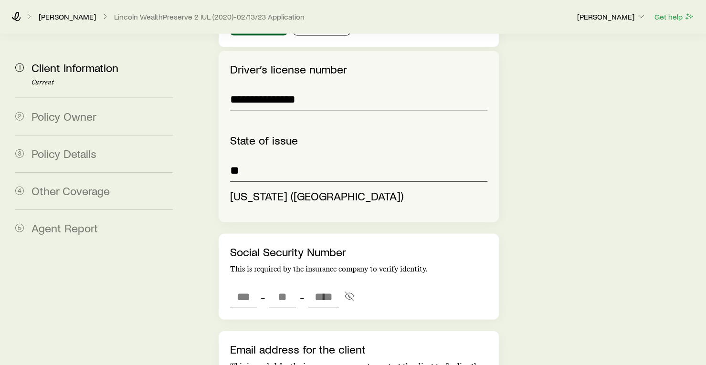
scroll to position [1211, 0]
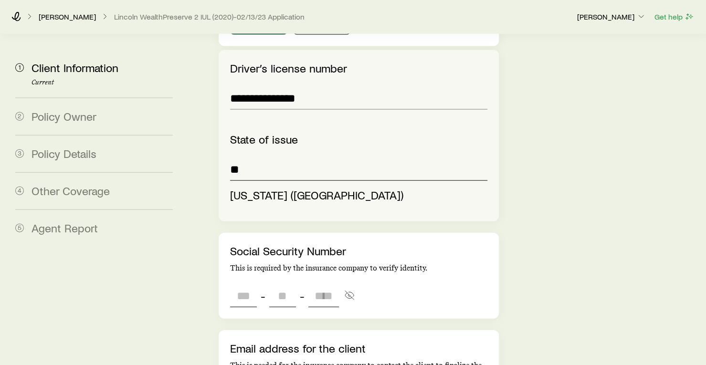
type input "**********"
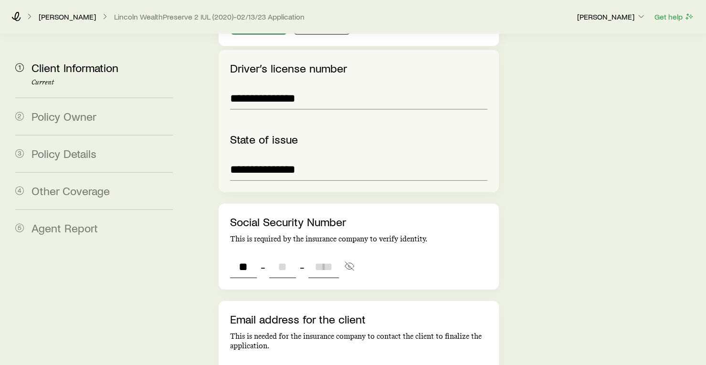
type input "***"
type input "**"
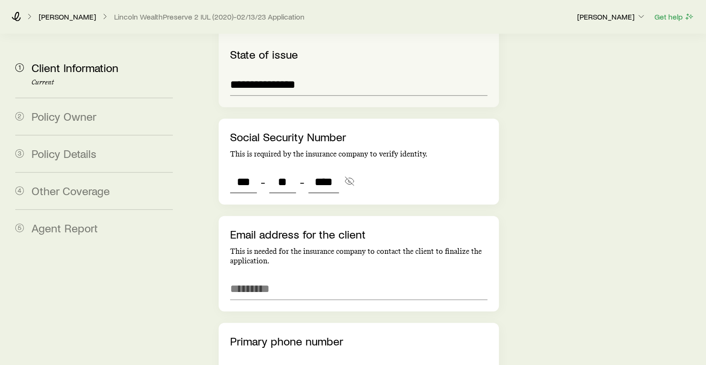
scroll to position [1296, 0]
type input "****"
click at [261, 277] on input "email" at bounding box center [358, 288] width 257 height 23
type input "***"
type input "**"
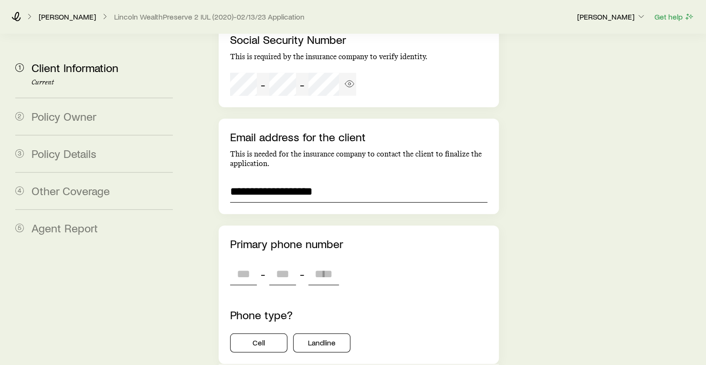
scroll to position [1394, 0]
type input "**********"
click at [247, 262] on input "tel" at bounding box center [243, 273] width 27 height 23
type input "***"
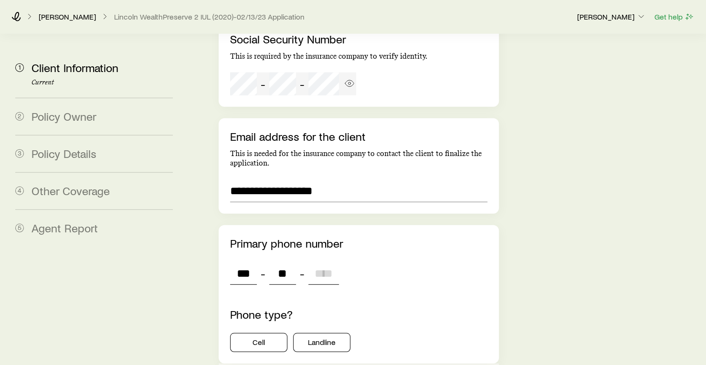
type input "***"
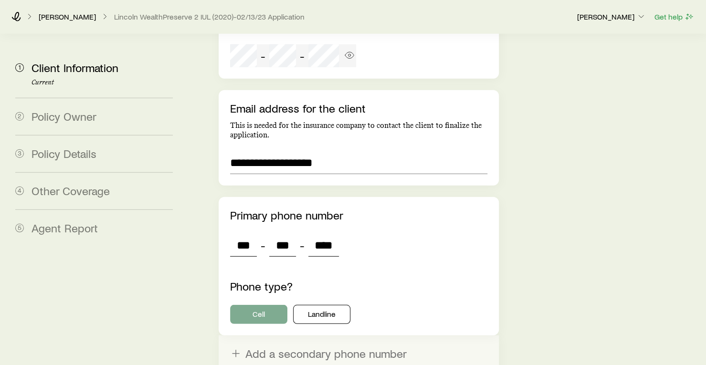
type input "****"
click at [261, 305] on button "Cell" at bounding box center [258, 314] width 57 height 19
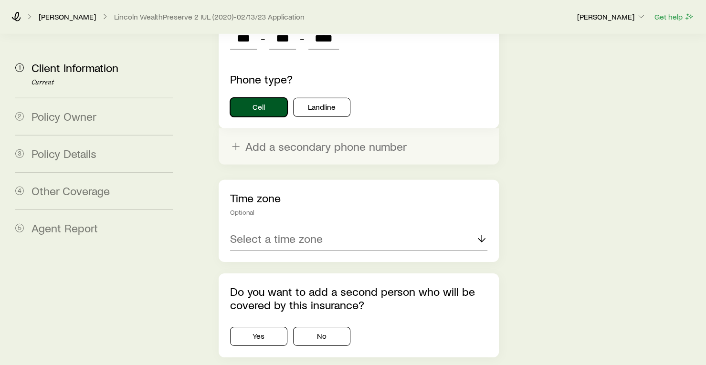
scroll to position [1629, 0]
click at [290, 232] on p "Select a time zone" at bounding box center [276, 238] width 93 height 13
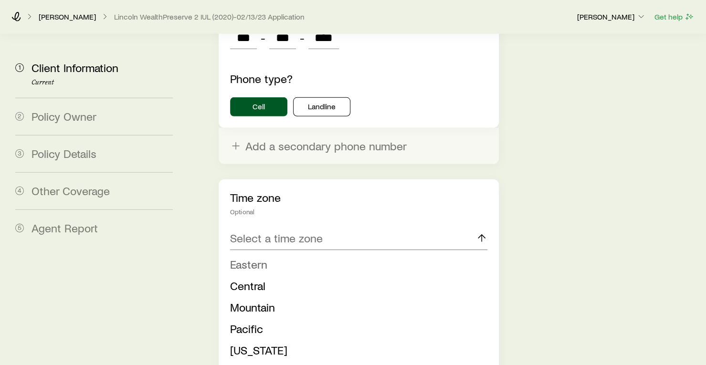
click at [267, 254] on li "Eastern" at bounding box center [356, 264] width 252 height 21
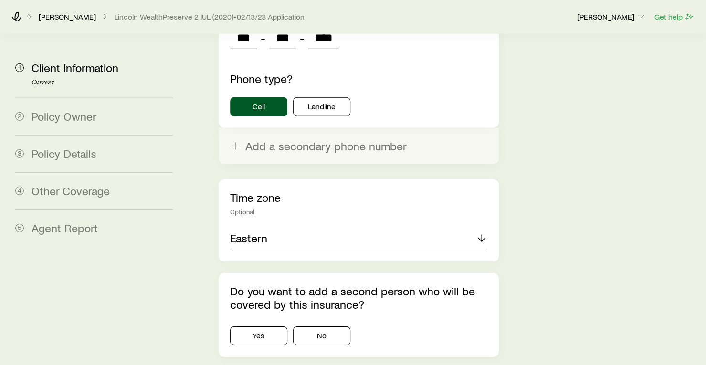
scroll to position [1672, 0]
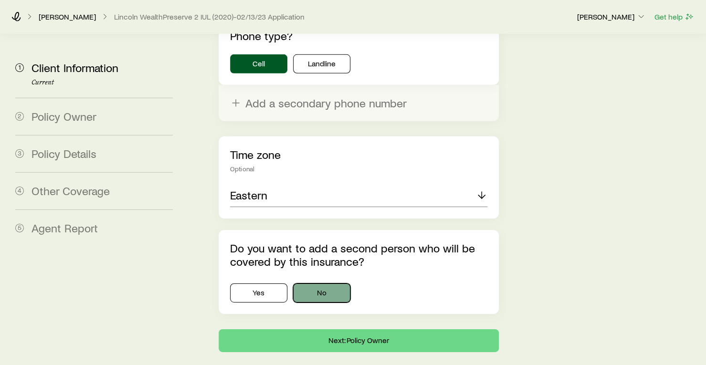
click at [310, 284] on button "No" at bounding box center [321, 293] width 57 height 19
click at [314, 330] on button "Next: Policy Owner" at bounding box center [359, 341] width 280 height 23
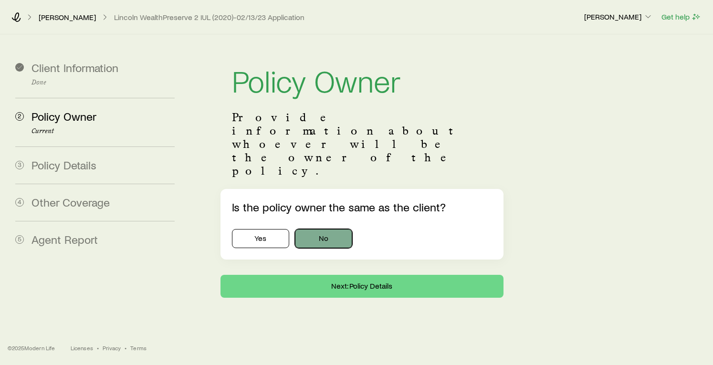
click at [324, 229] on button "No" at bounding box center [323, 238] width 57 height 19
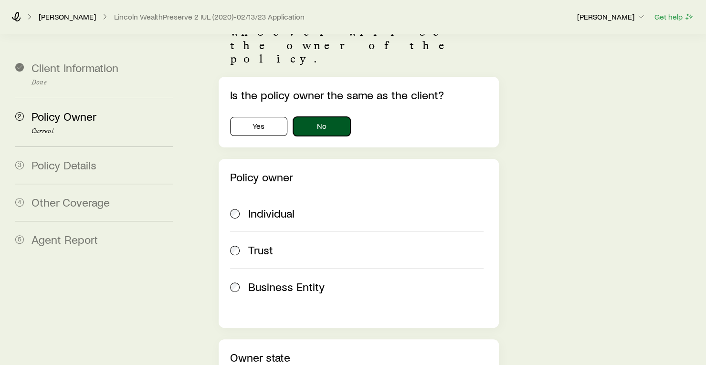
scroll to position [115, 0]
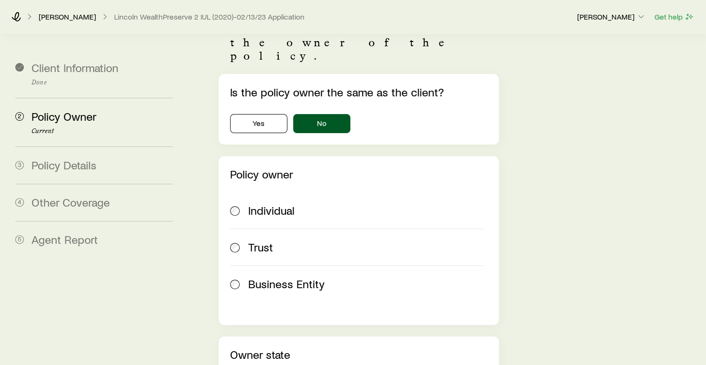
click at [265, 241] on span "Trust" at bounding box center [260, 247] width 25 height 13
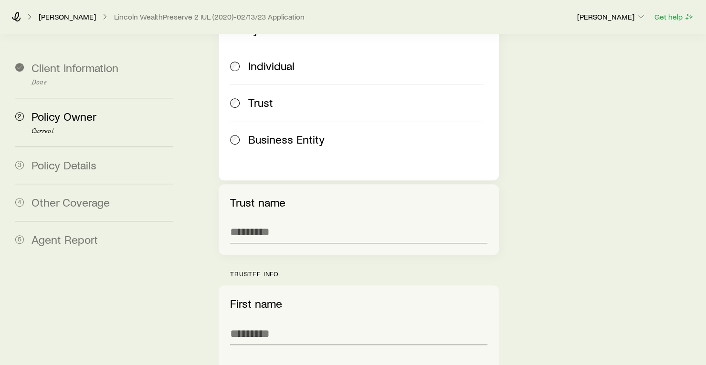
scroll to position [262, 0]
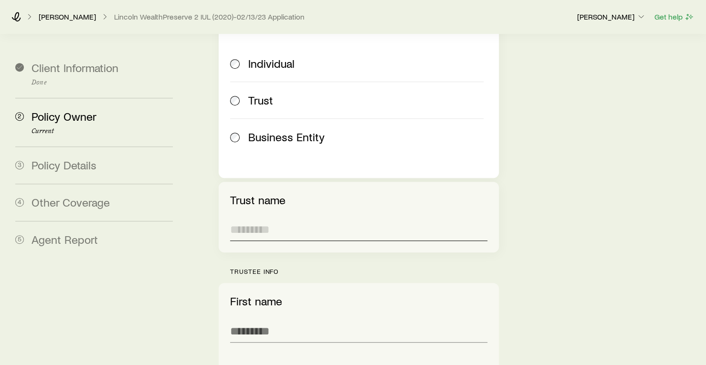
click at [276, 218] on input "text" at bounding box center [358, 229] width 257 height 23
type input "**********"
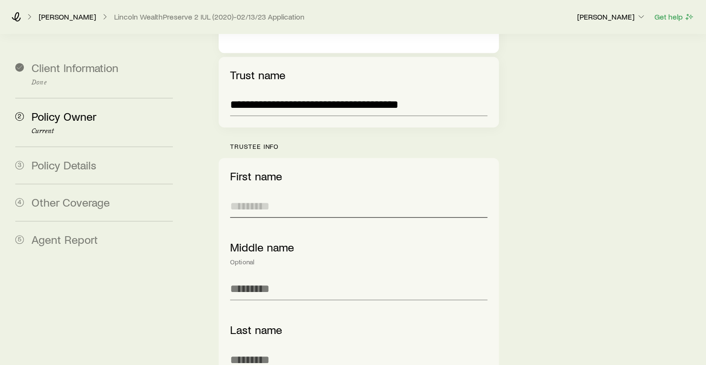
scroll to position [388, 0]
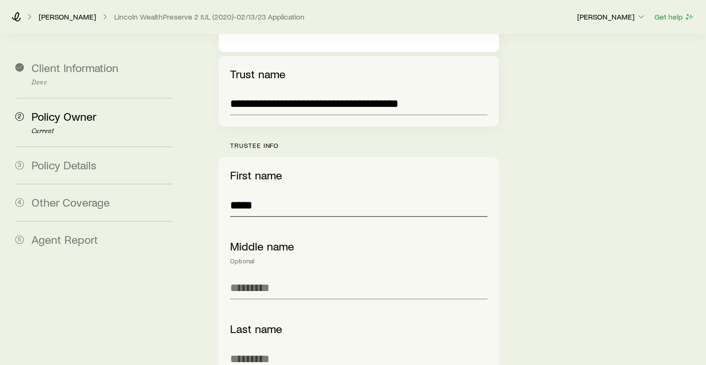
type input "*****"
type input "*"
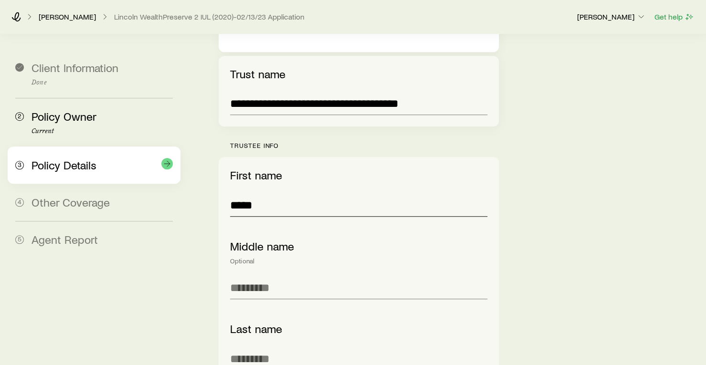
drag, startPoint x: 259, startPoint y: 169, endPoint x: 177, endPoint y: 147, distance: 85.0
click at [177, 147] on section "**********" at bounding box center [353, 265] width 691 height 1238
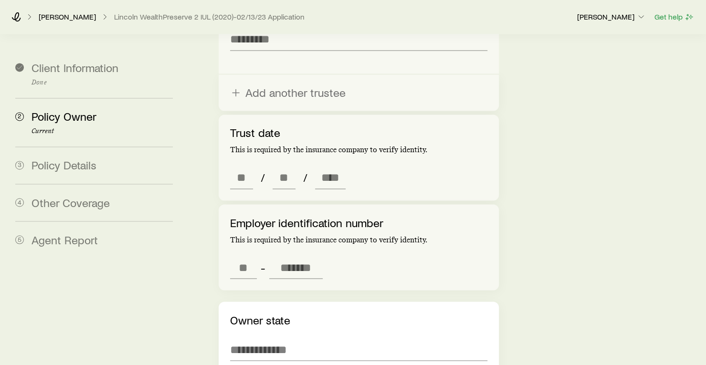
scroll to position [862, 0]
click at [325, 208] on div "Employer identification number This is required by the insurance company to ver…" at bounding box center [359, 247] width 280 height 86
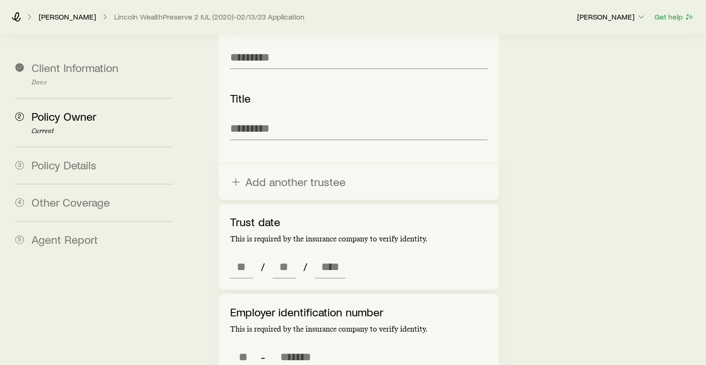
scroll to position [775, 0]
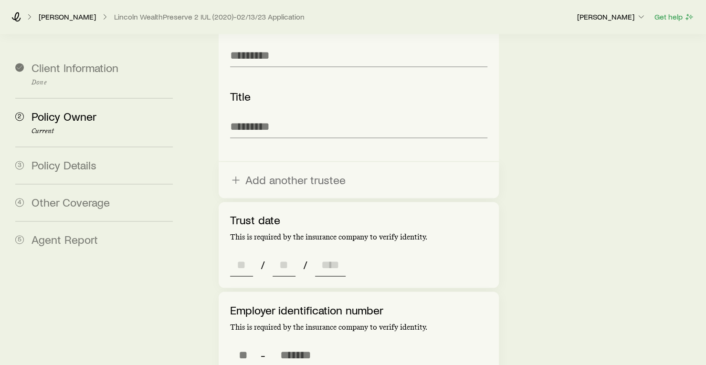
click at [241, 254] on input at bounding box center [241, 265] width 23 height 23
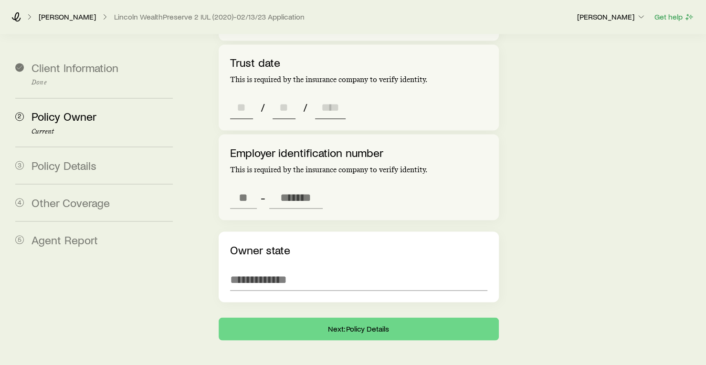
scroll to position [932, 0]
click at [256, 268] on input at bounding box center [358, 279] width 257 height 23
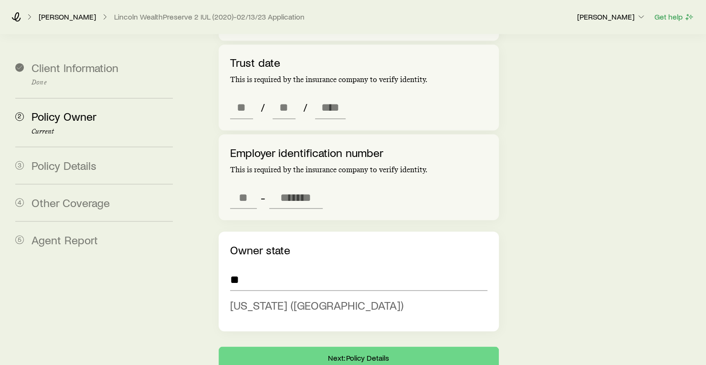
click at [257, 298] on span "New Jersey (NJ)" at bounding box center [316, 305] width 173 height 14
type input "**********"
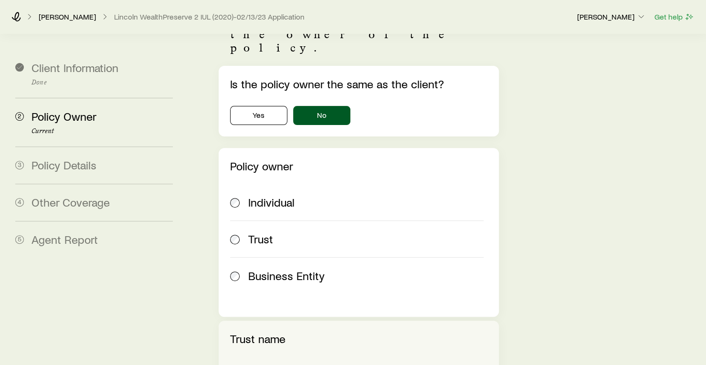
scroll to position [76, 0]
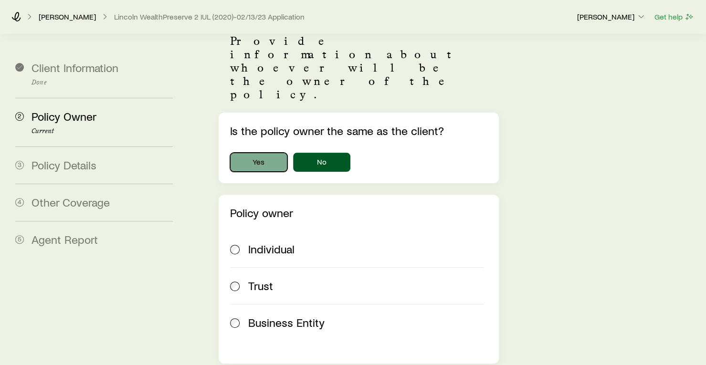
click at [253, 153] on button "Yes" at bounding box center [258, 162] width 57 height 19
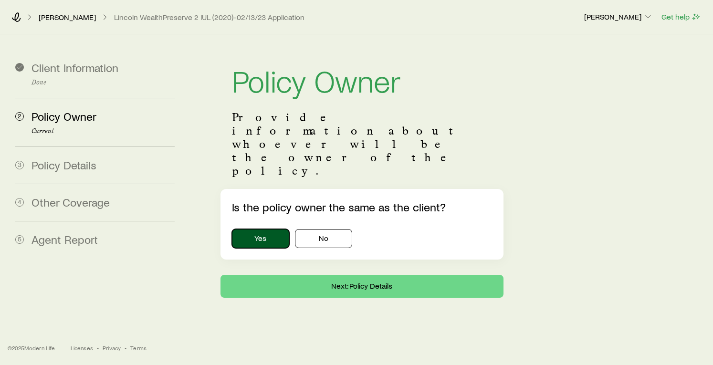
click at [266, 229] on button "Yes" at bounding box center [260, 238] width 57 height 19
click at [263, 229] on button "Yes" at bounding box center [260, 238] width 57 height 19
click at [268, 275] on button "Next: Policy Details" at bounding box center [363, 286] width 284 height 23
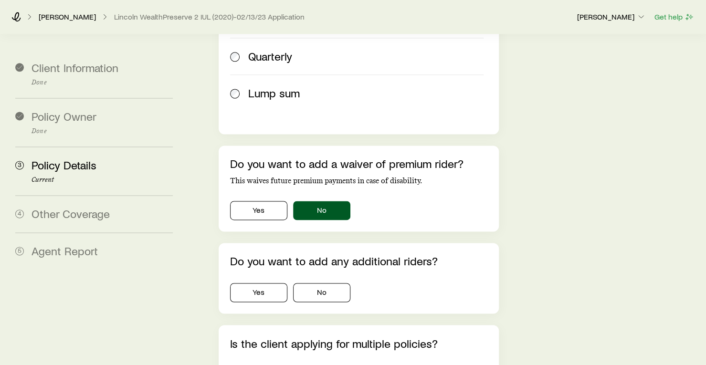
scroll to position [723, 0]
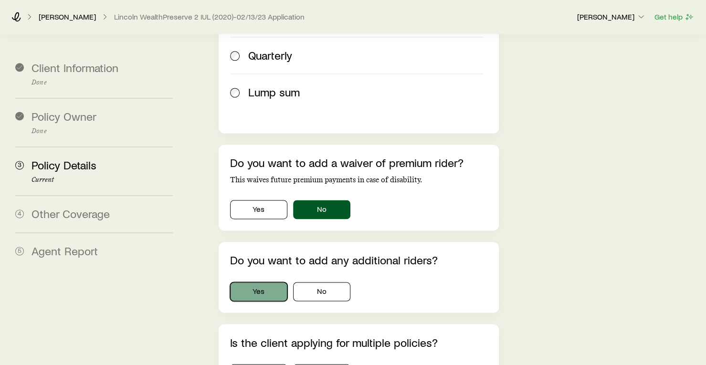
click at [264, 282] on button "Yes" at bounding box center [258, 291] width 57 height 19
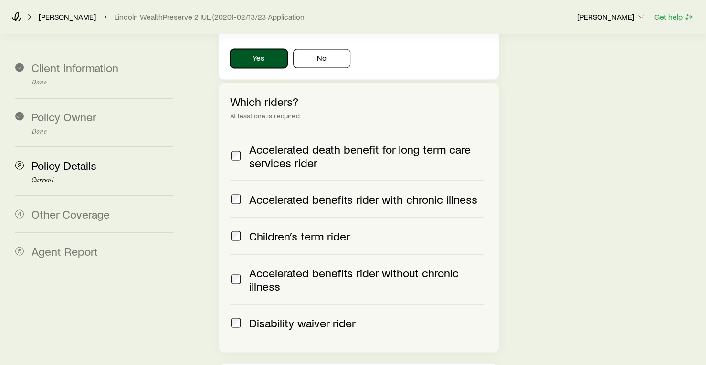
scroll to position [765, 0]
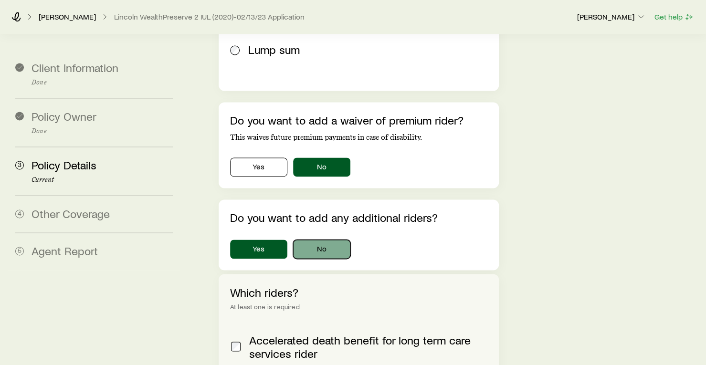
click at [318, 240] on button "No" at bounding box center [321, 249] width 57 height 19
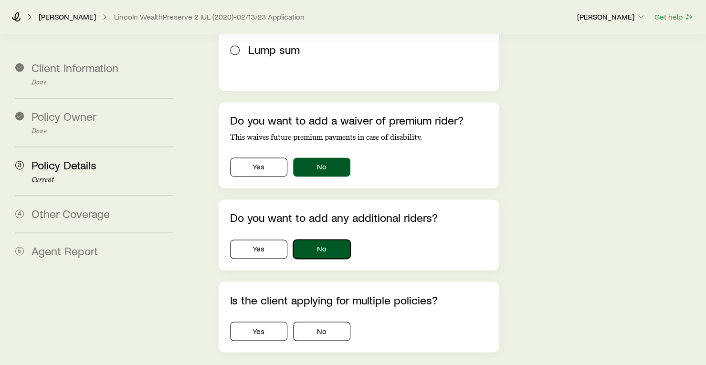
scroll to position [801, 0]
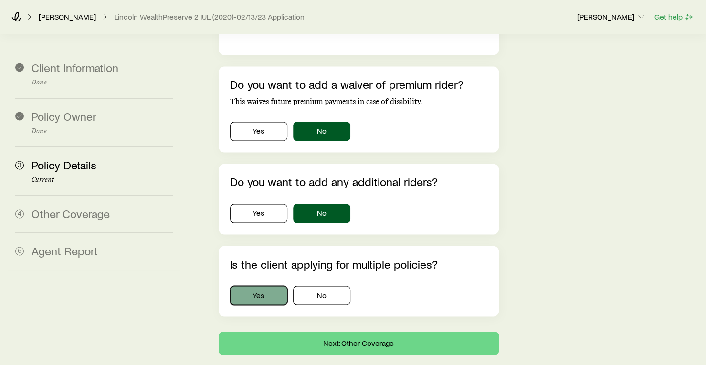
click at [251, 286] on button "Yes" at bounding box center [258, 295] width 57 height 19
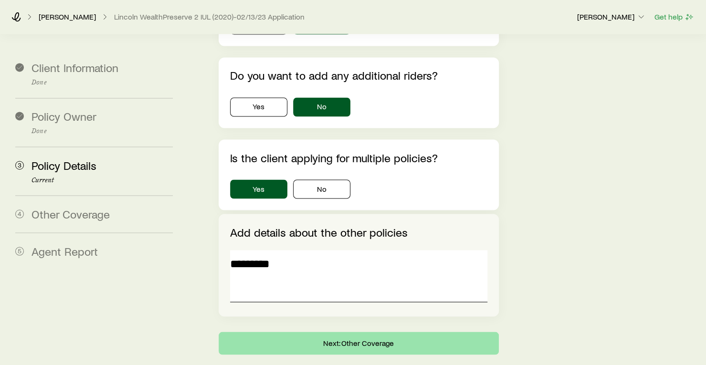
type textarea "*********"
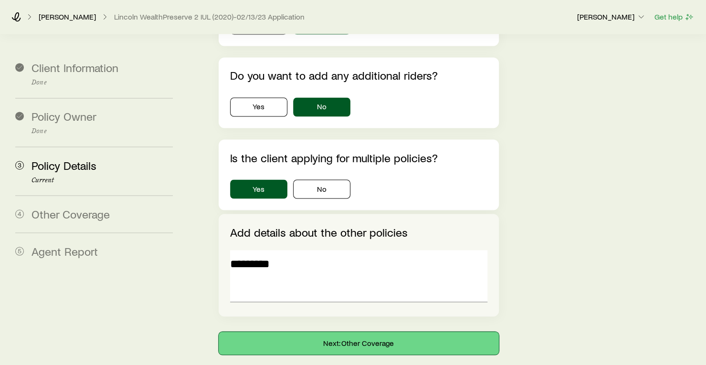
click at [290, 332] on button "Next: Other Coverage" at bounding box center [359, 343] width 280 height 23
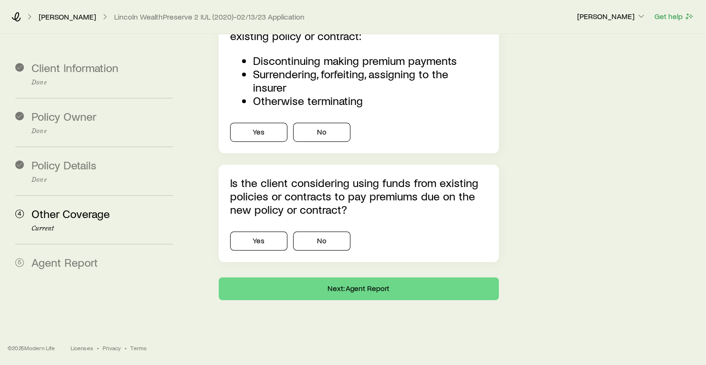
scroll to position [0, 0]
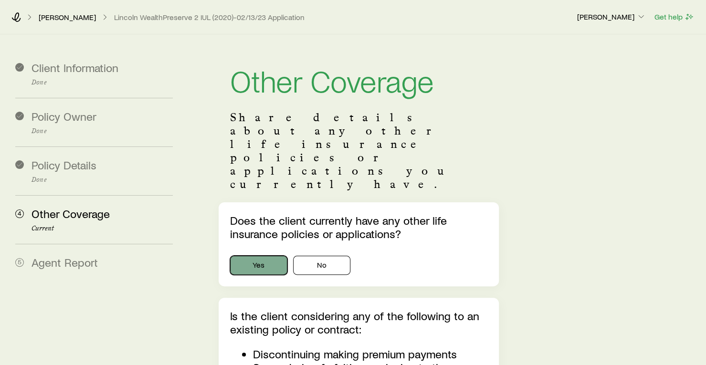
click at [262, 256] on button "Yes" at bounding box center [258, 265] width 57 height 19
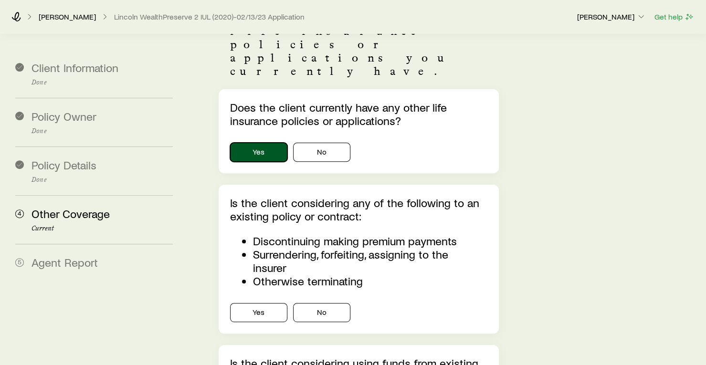
scroll to position [114, 0]
click at [323, 303] on button "No" at bounding box center [321, 312] width 57 height 19
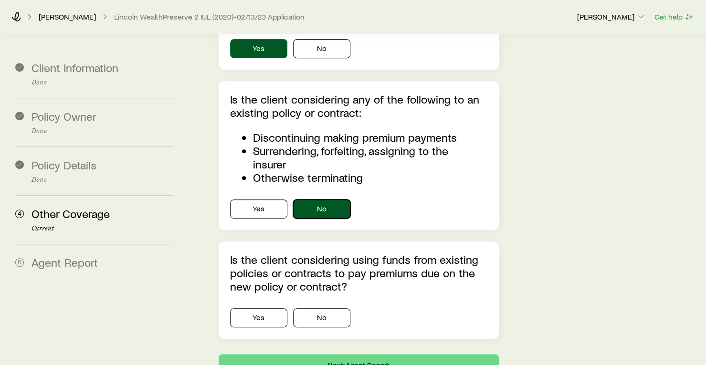
scroll to position [240, 0]
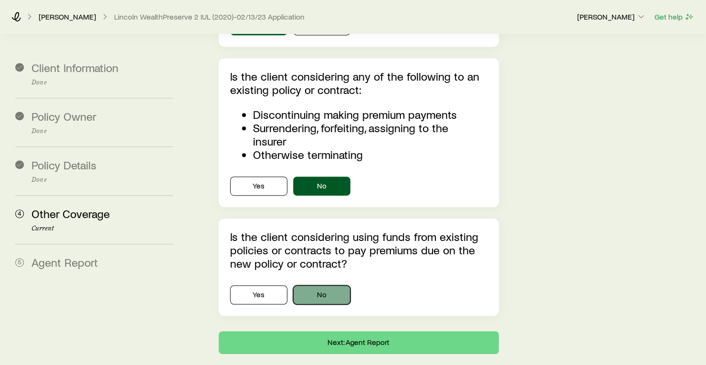
click at [319, 286] on button "No" at bounding box center [321, 295] width 57 height 19
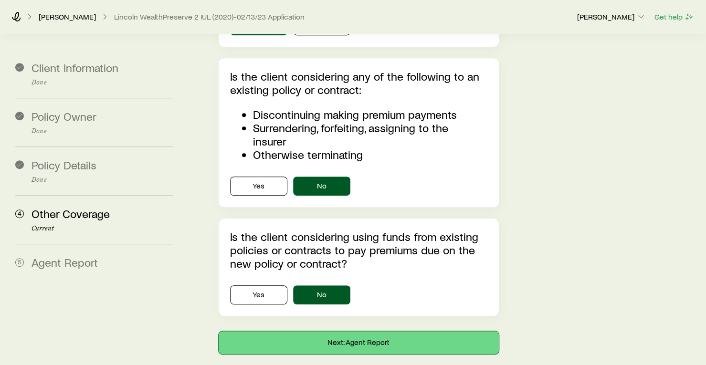
click at [298, 331] on button "Next: Agent Report" at bounding box center [359, 342] width 280 height 23
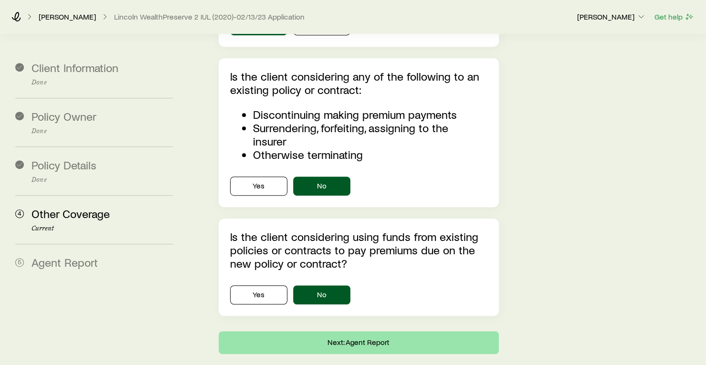
scroll to position [0, 0]
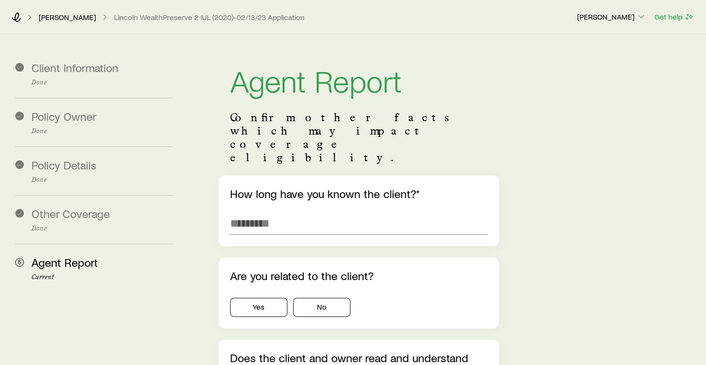
click at [332, 212] on div "How long have you known the client?*" at bounding box center [359, 211] width 280 height 71
click at [317, 212] on input "text" at bounding box center [358, 223] width 257 height 23
type input "********"
click at [318, 298] on button "No" at bounding box center [321, 307] width 57 height 19
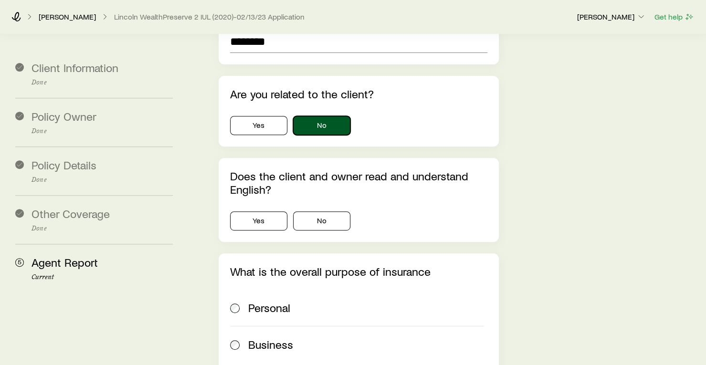
scroll to position [182, 0]
click at [265, 211] on button "Yes" at bounding box center [258, 220] width 57 height 19
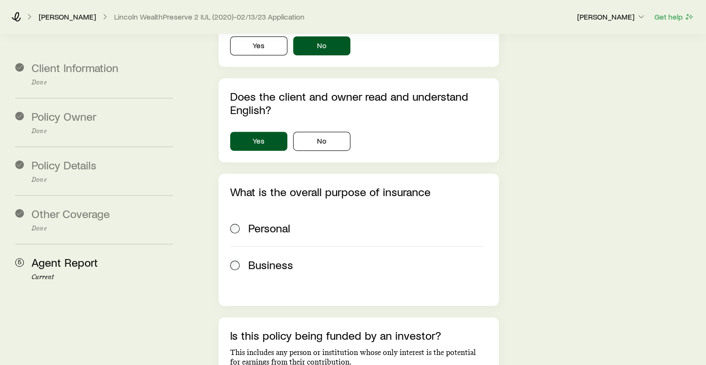
click at [261, 212] on label "Personal" at bounding box center [357, 228] width 254 height 36
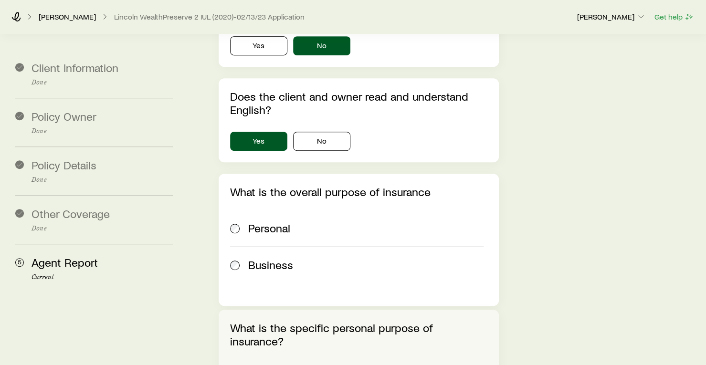
scroll to position [393, 0]
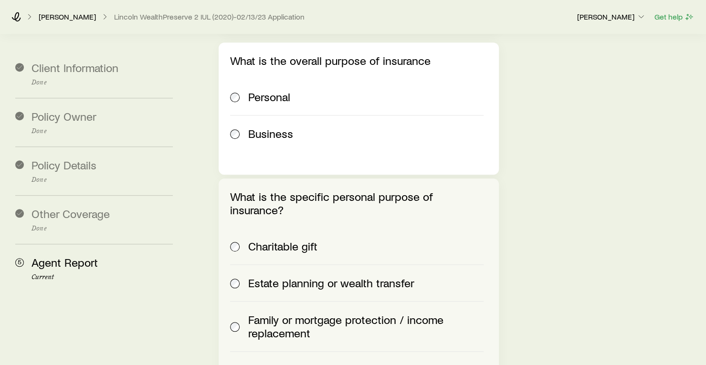
click at [284, 313] on span "Family or mortgage protection / income replacement" at bounding box center [365, 326] width 235 height 27
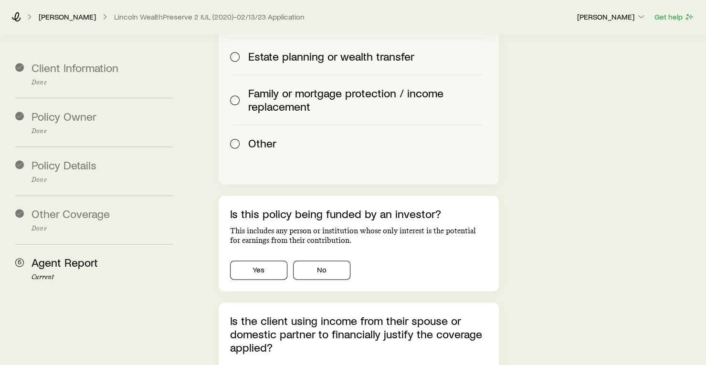
scroll to position [620, 0]
click at [314, 260] on button "No" at bounding box center [321, 269] width 57 height 19
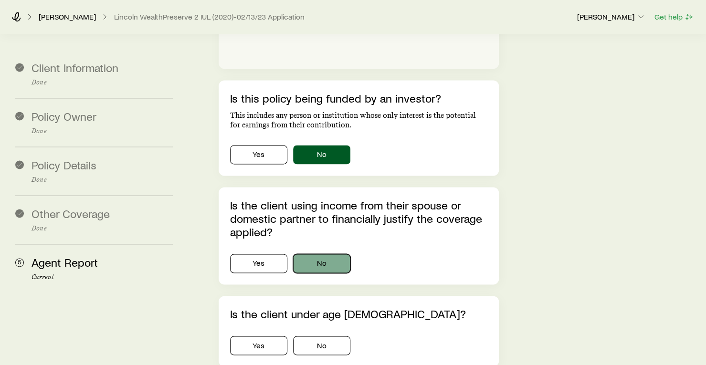
click at [310, 254] on button "No" at bounding box center [321, 263] width 57 height 19
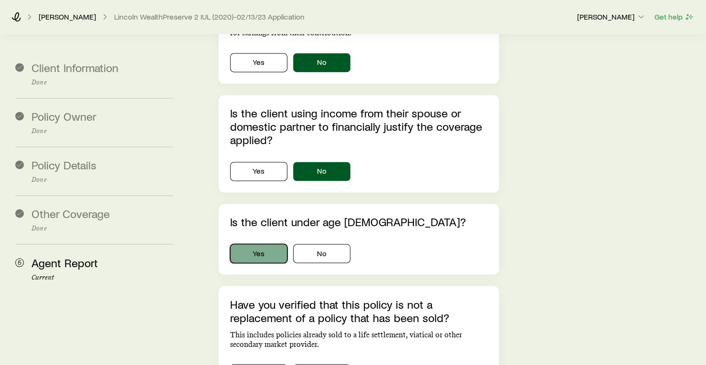
click at [271, 244] on button "Yes" at bounding box center [258, 253] width 57 height 19
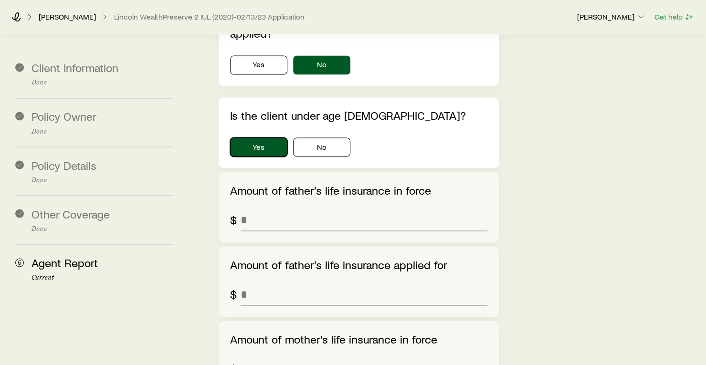
scroll to position [935, 0]
click at [324, 137] on button "No" at bounding box center [321, 146] width 57 height 19
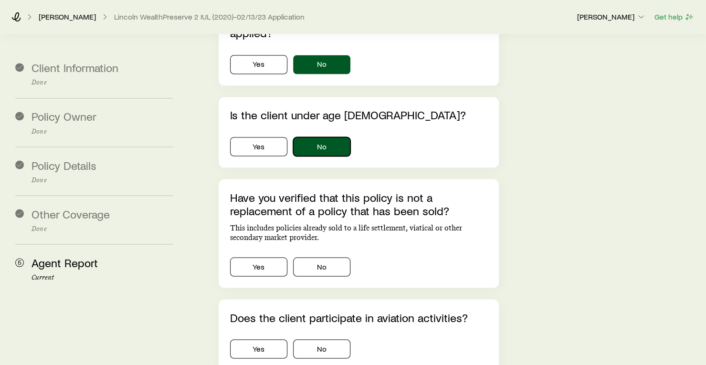
scroll to position [959, 0]
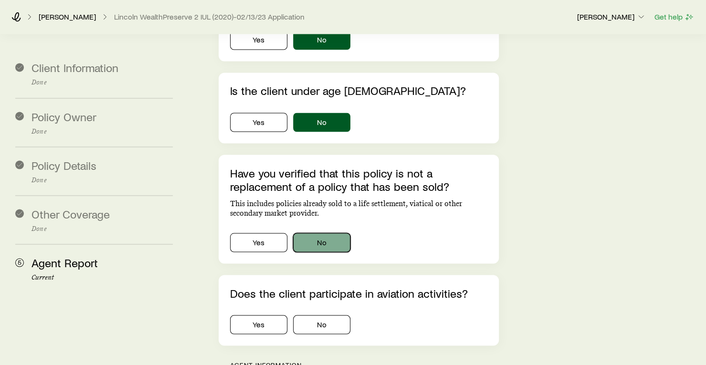
click at [347, 233] on button "No" at bounding box center [321, 242] width 57 height 19
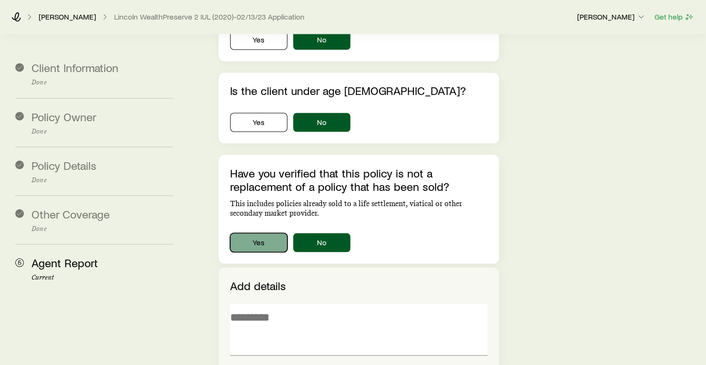
click at [268, 233] on button "Yes" at bounding box center [258, 242] width 57 height 19
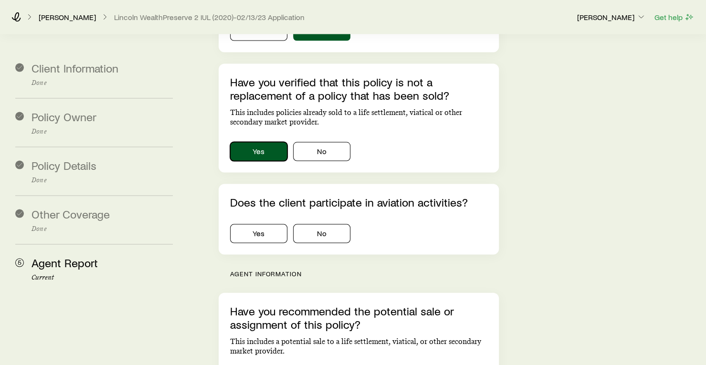
scroll to position [1052, 0]
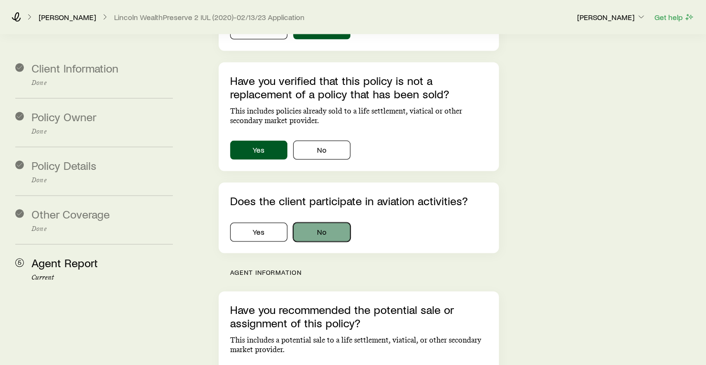
click at [313, 223] on button "No" at bounding box center [321, 232] width 57 height 19
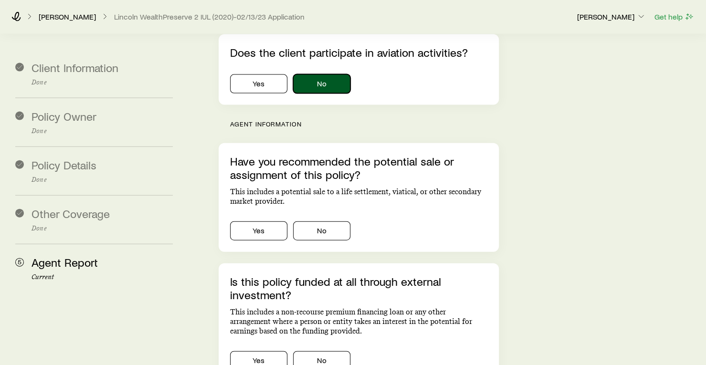
scroll to position [1200, 0]
click at [309, 221] on button "No" at bounding box center [321, 230] width 57 height 19
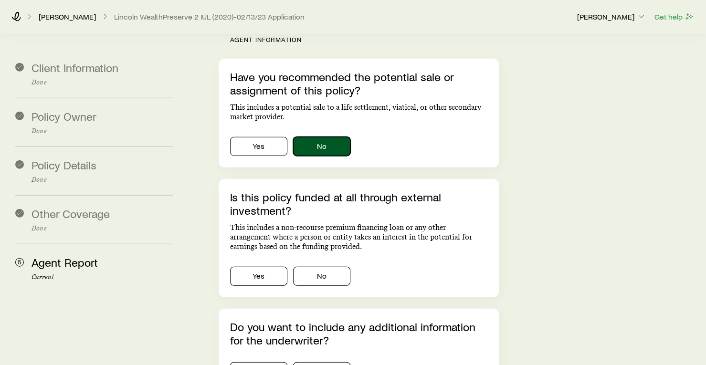
scroll to position [1339, 0]
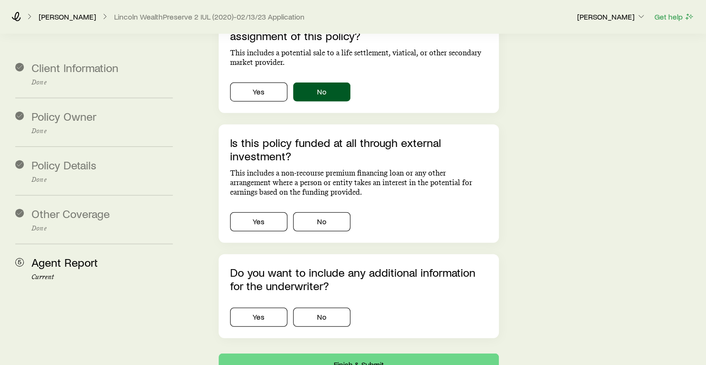
click at [323, 192] on div "Is this policy funded at all through external investment? This includes a non-r…" at bounding box center [359, 184] width 280 height 118
click at [321, 209] on div "Yes No" at bounding box center [358, 220] width 257 height 23
click at [318, 213] on button "No" at bounding box center [321, 222] width 57 height 19
click at [313, 308] on button "No" at bounding box center [321, 317] width 57 height 19
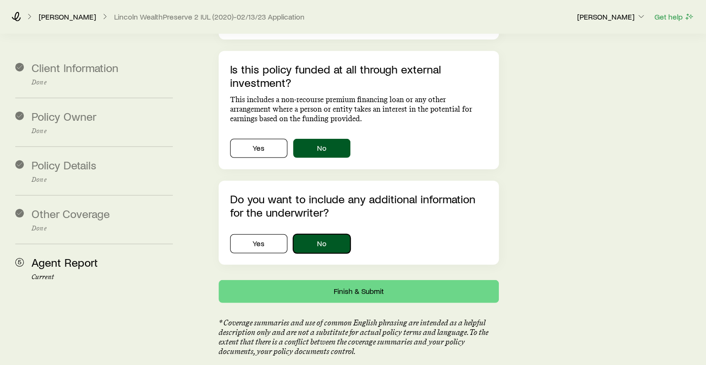
scroll to position [1413, 0]
click at [365, 280] on button "Finish & Submit" at bounding box center [359, 291] width 280 height 23
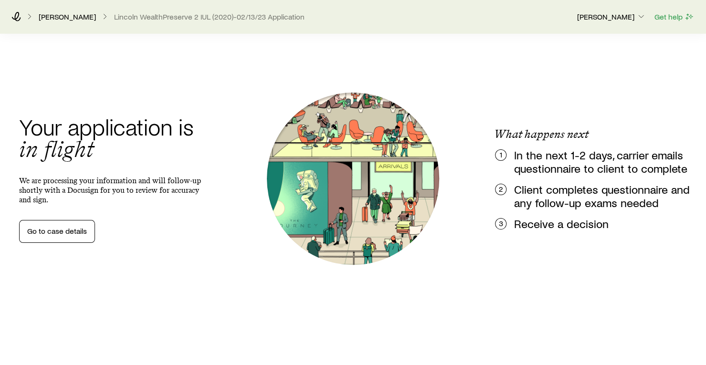
scroll to position [0, 0]
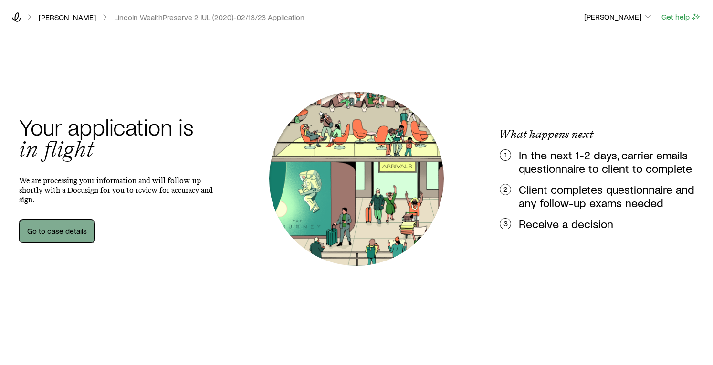
click at [56, 239] on link "Go to case details" at bounding box center [57, 231] width 76 height 23
